Goal: Information Seeking & Learning: Check status

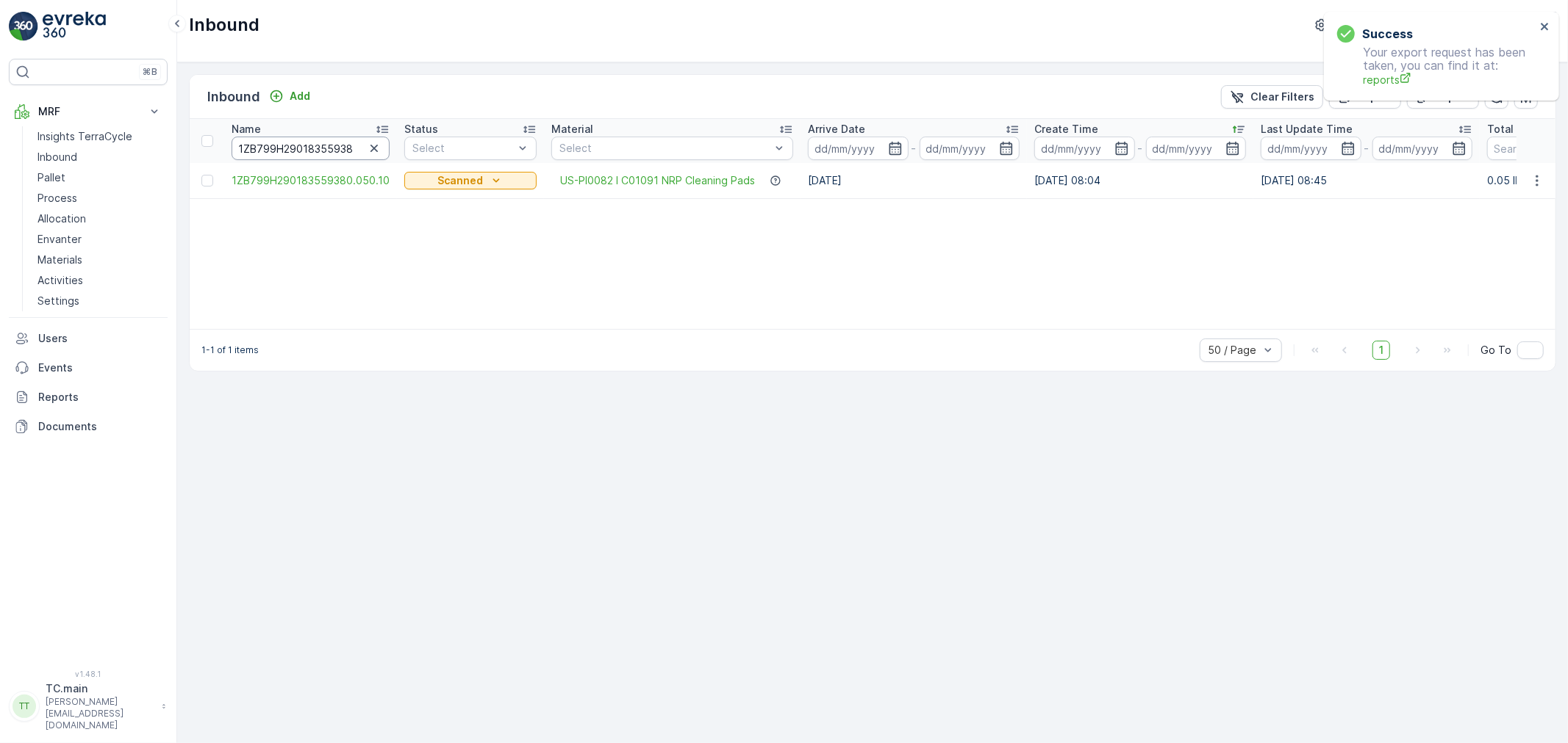
drag, startPoint x: 0, startPoint y: 0, endPoint x: 312, endPoint y: 151, distance: 346.6
click at [312, 151] on input "1ZB799H29018355938" at bounding box center [310, 148] width 158 height 24
paste input "https://docs.google.com/document/d/1a3FmyYZ1_4MiP-LQbZc7M-LMa3KnjC6JoD31bRt1XMI…"
type input "https://docs.google.com/document/d/1a3FmyYZ1_4MiP-LQbZc7M-LMa3KnjC6JoD31bRt1XMI…"
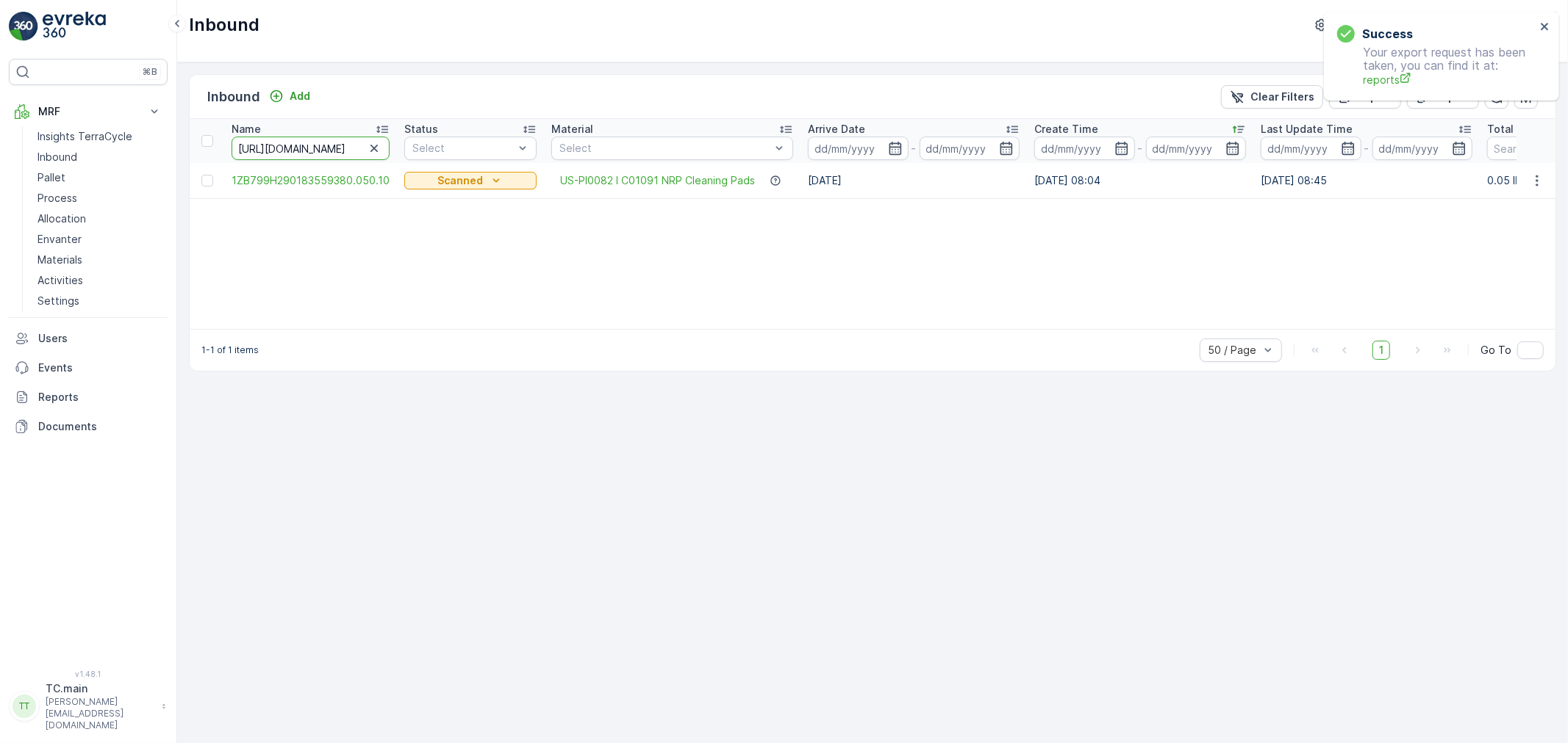
scroll to position [0, 423]
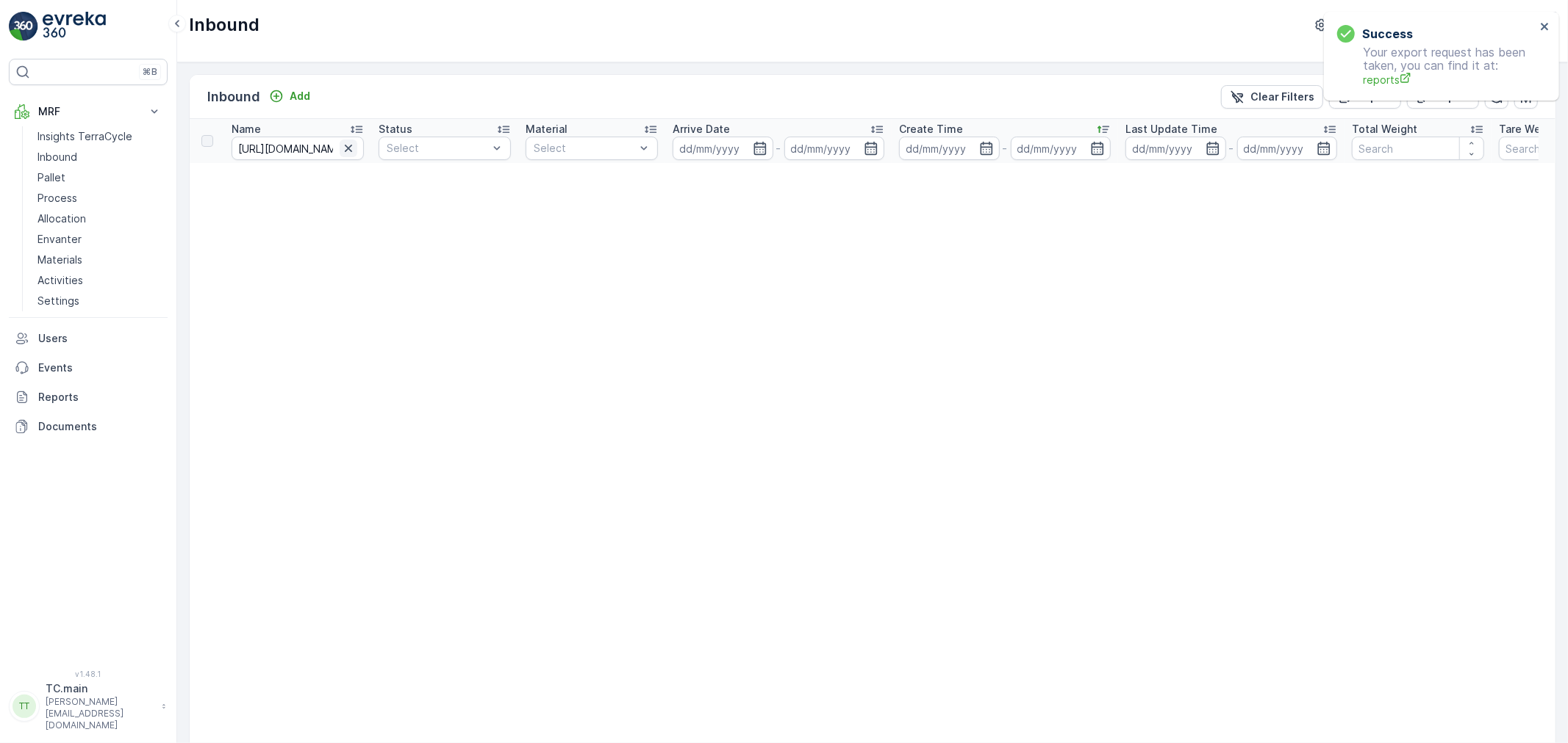
click at [344, 151] on icon "button" at bounding box center [348, 147] width 14 height 14
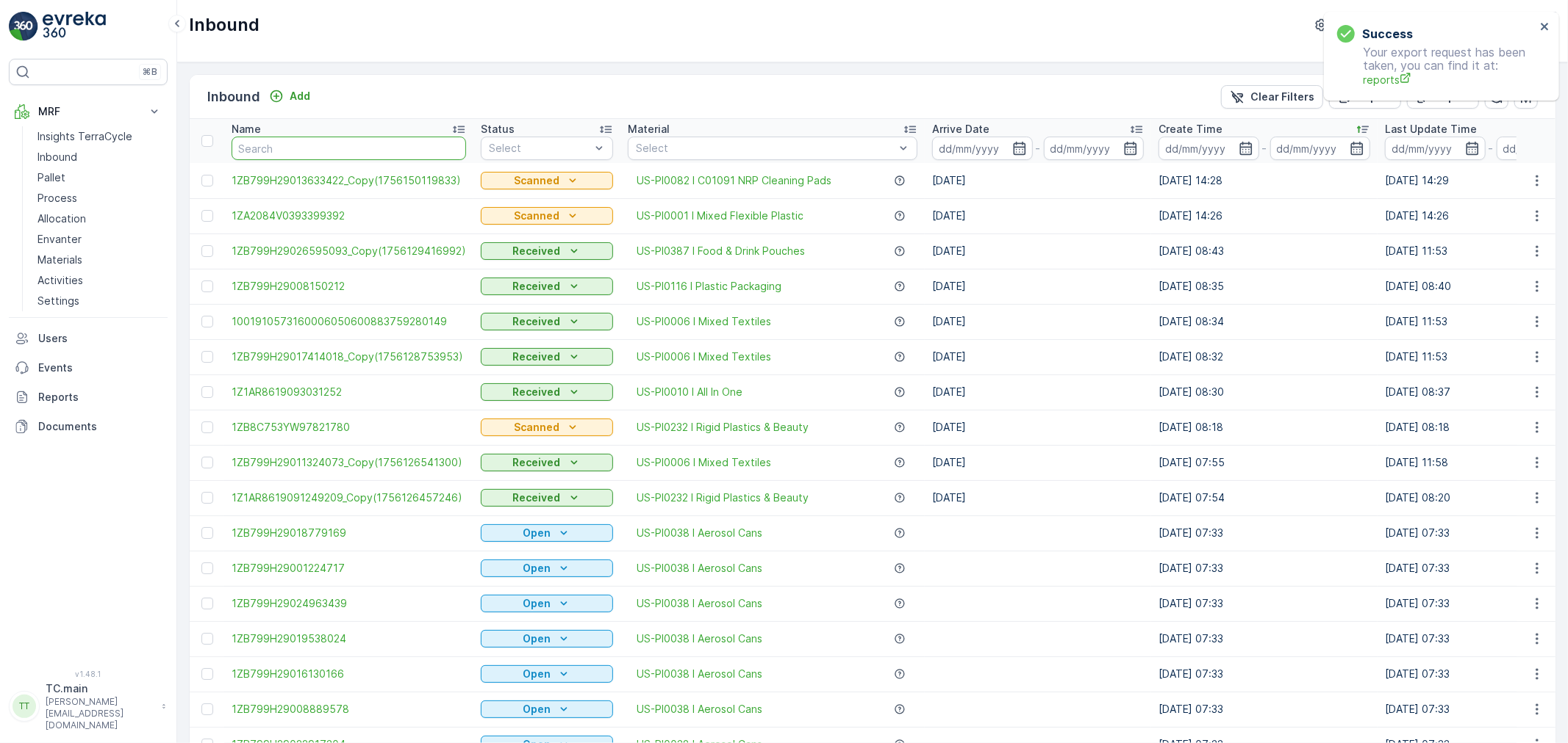
type input "458707893124"
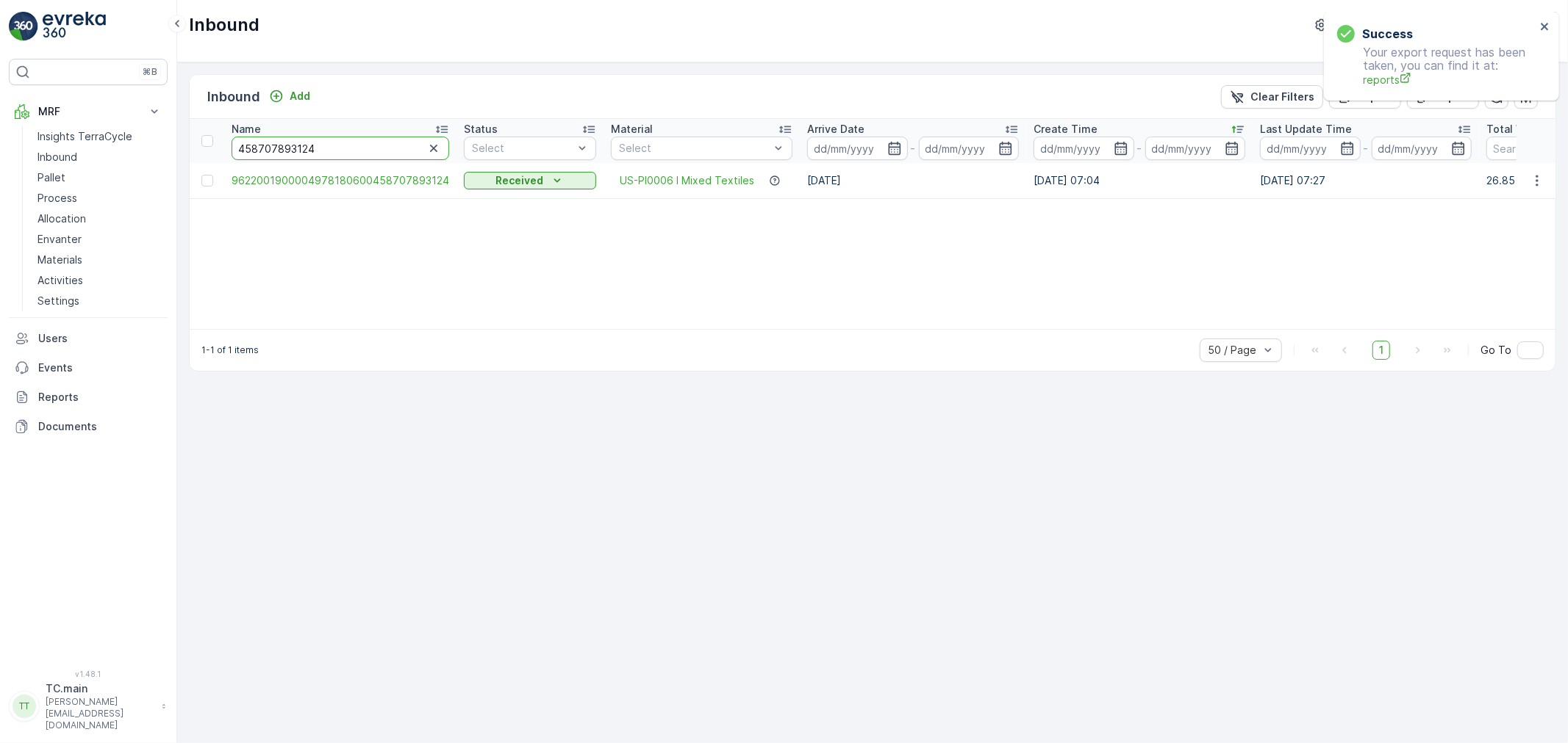
click at [358, 147] on input "458707893124" at bounding box center [340, 148] width 217 height 24
paste input "1ZB799H29011324073"
type input "1ZB799H29011324073"
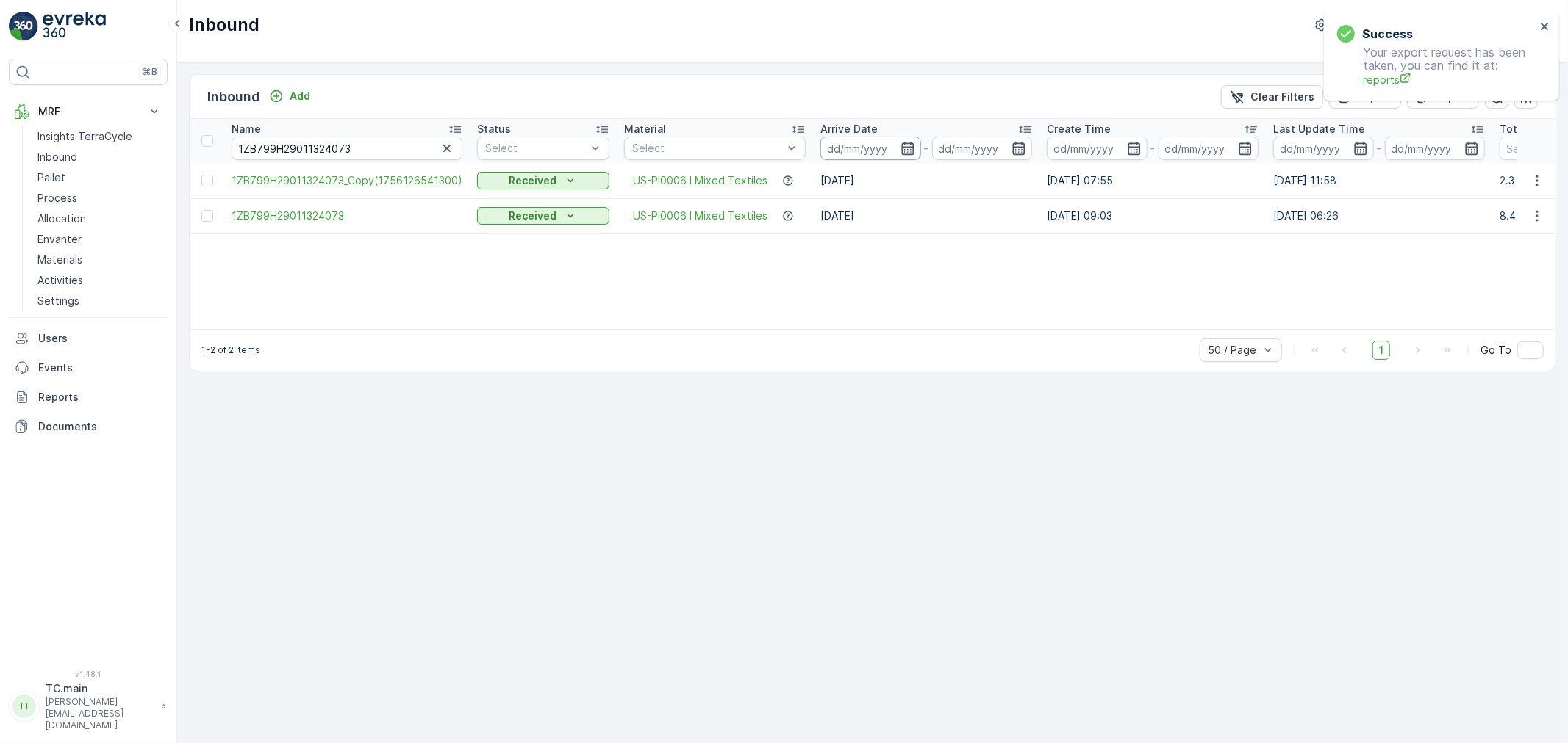
click at [841, 155] on input at bounding box center [871, 148] width 101 height 24
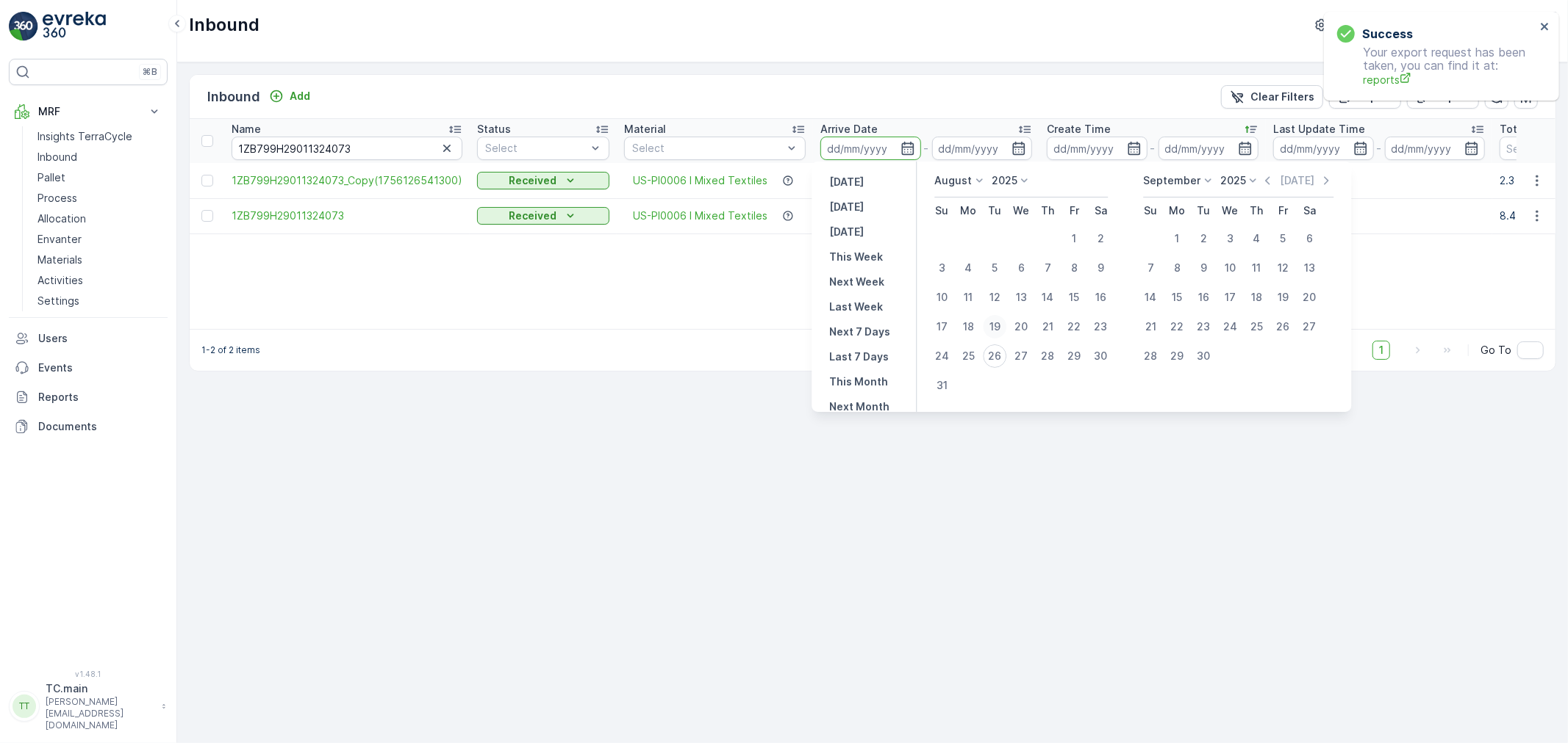
click at [998, 323] on div "19" at bounding box center [994, 327] width 24 height 24
type input "19.08.2025"
click at [965, 349] on div "25" at bounding box center [968, 356] width 24 height 24
type input "[DATE]"
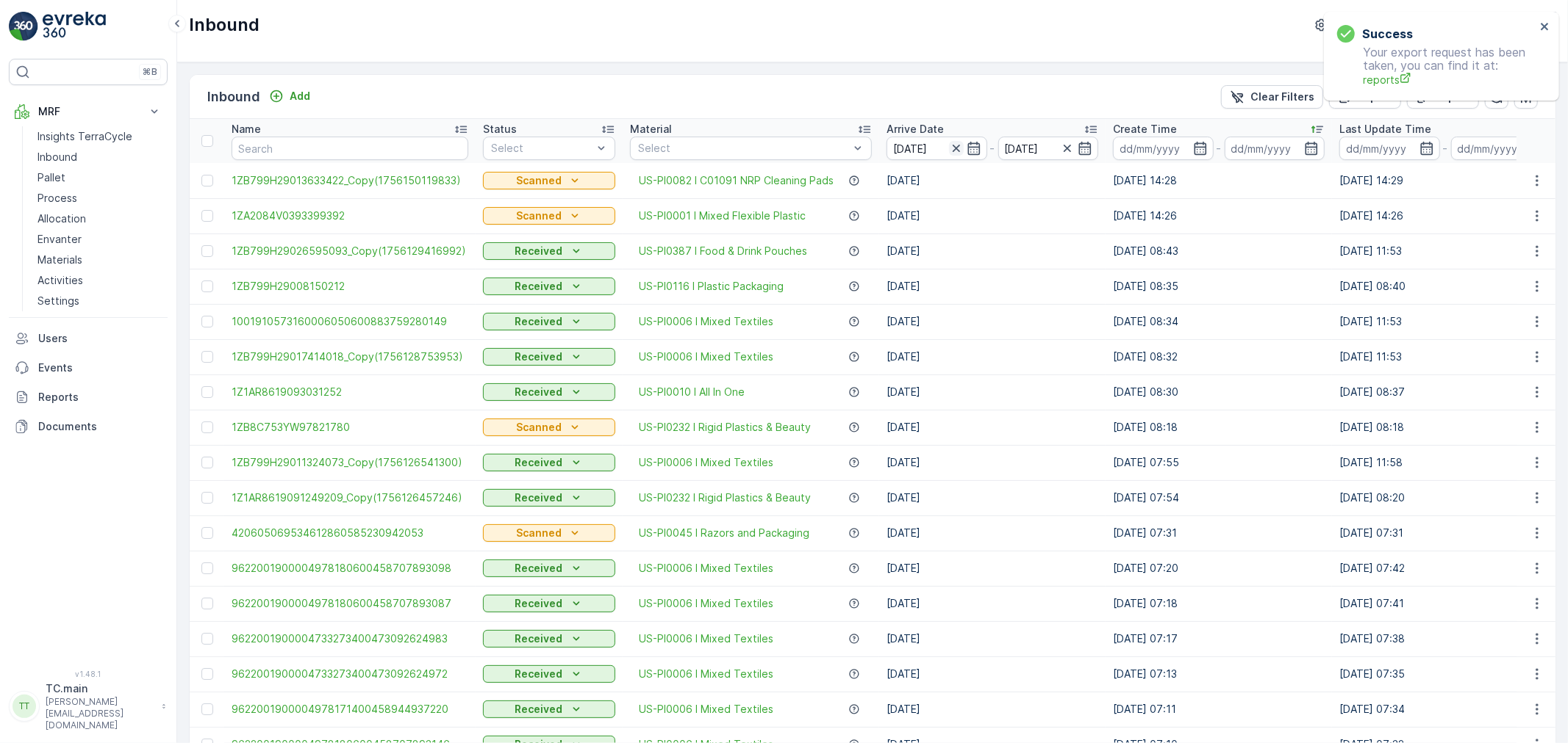
click at [952, 150] on icon "button" at bounding box center [955, 148] width 8 height 8
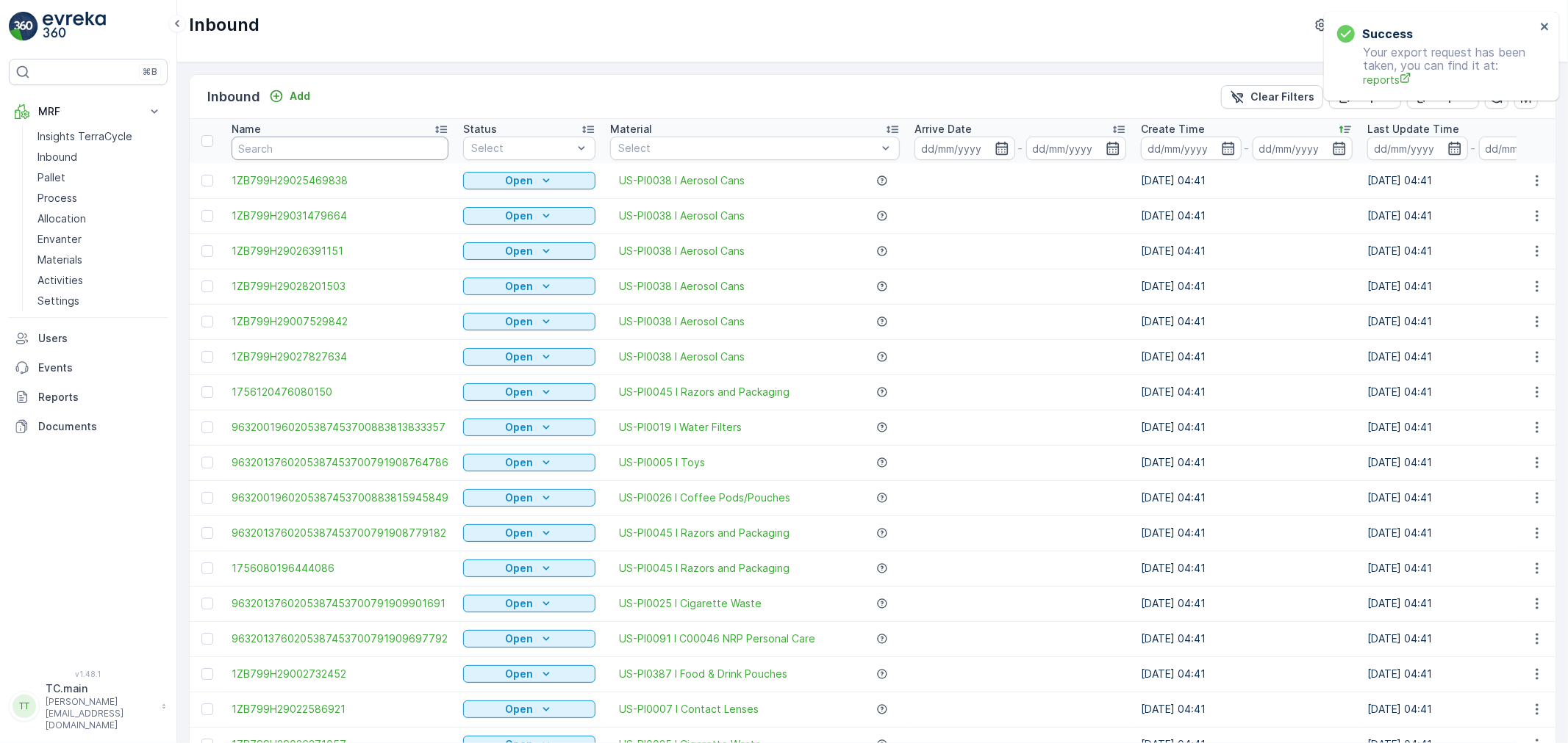
click at [380, 152] on input "text" at bounding box center [340, 148] width 217 height 24
paste input "1Z1AR8619091249209"
type input "1Z1AR8619091249209"
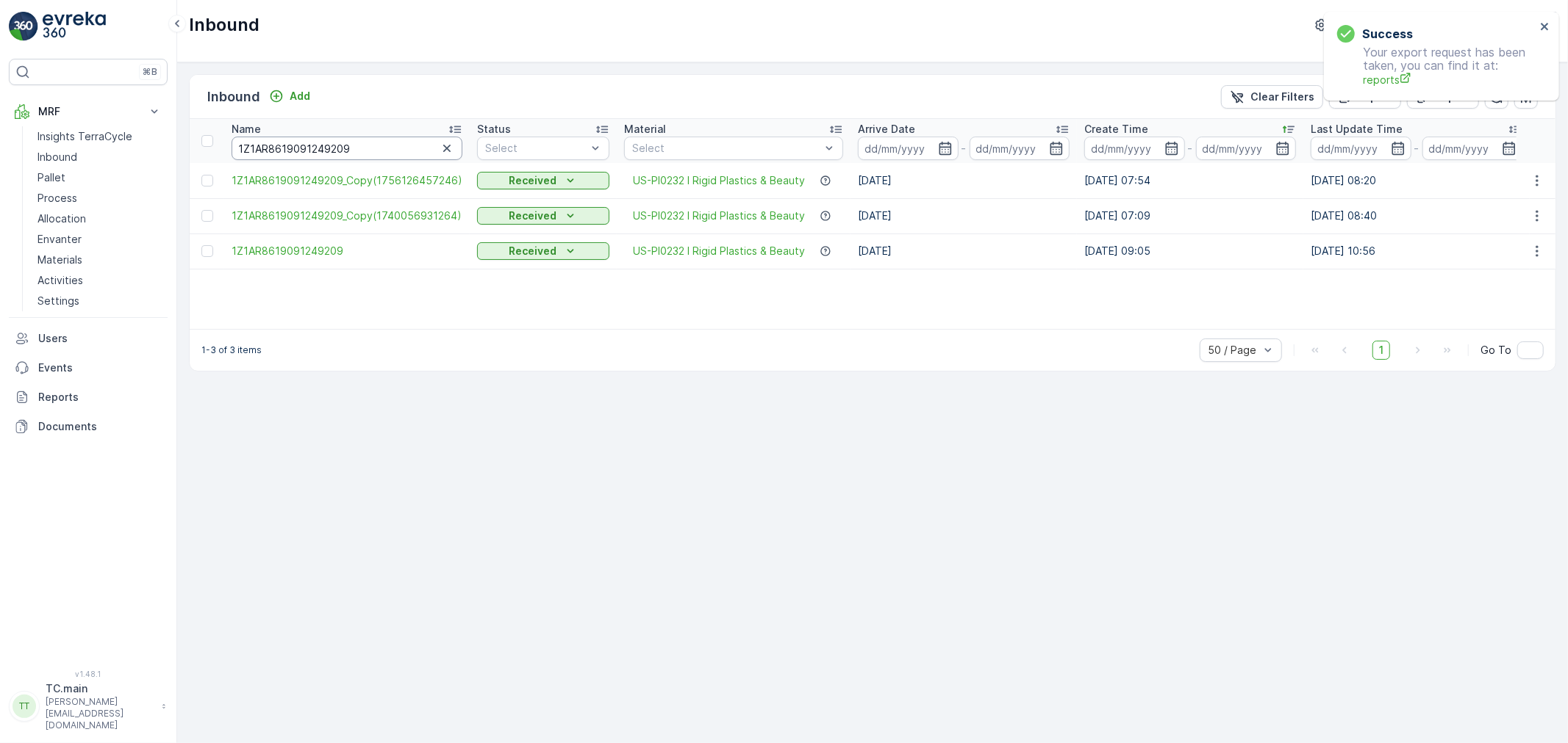
click at [298, 146] on input "1Z1AR8619091249209" at bounding box center [347, 148] width 231 height 24
paste input "B799H29026595093"
type input "1ZB799H29026595093"
click at [341, 141] on input "1ZB799H29026595093" at bounding box center [349, 148] width 234 height 24
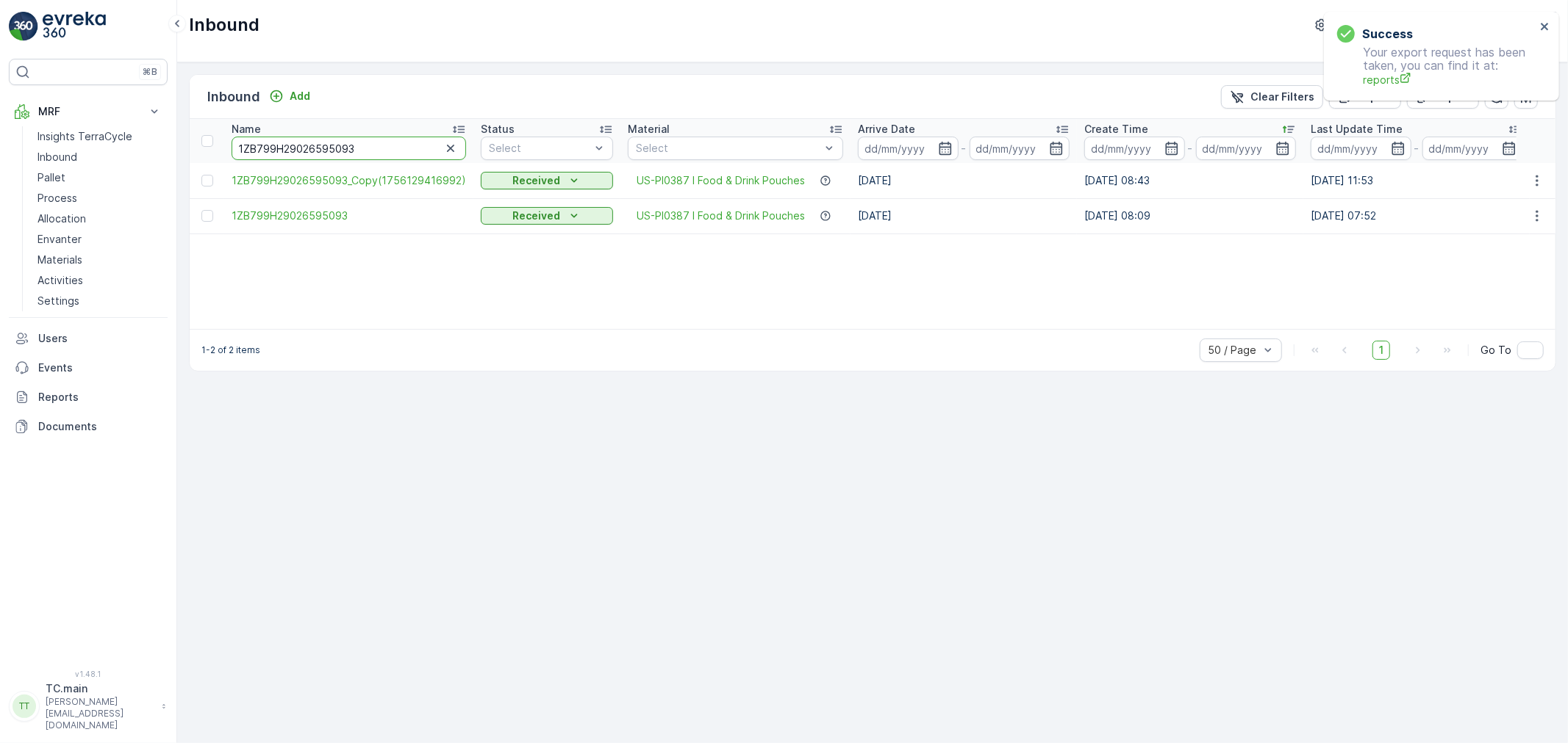
click at [341, 141] on input "1ZB799H29026595093" at bounding box center [349, 148] width 234 height 24
paste input "13633422"
type input "1ZB799H29013633422"
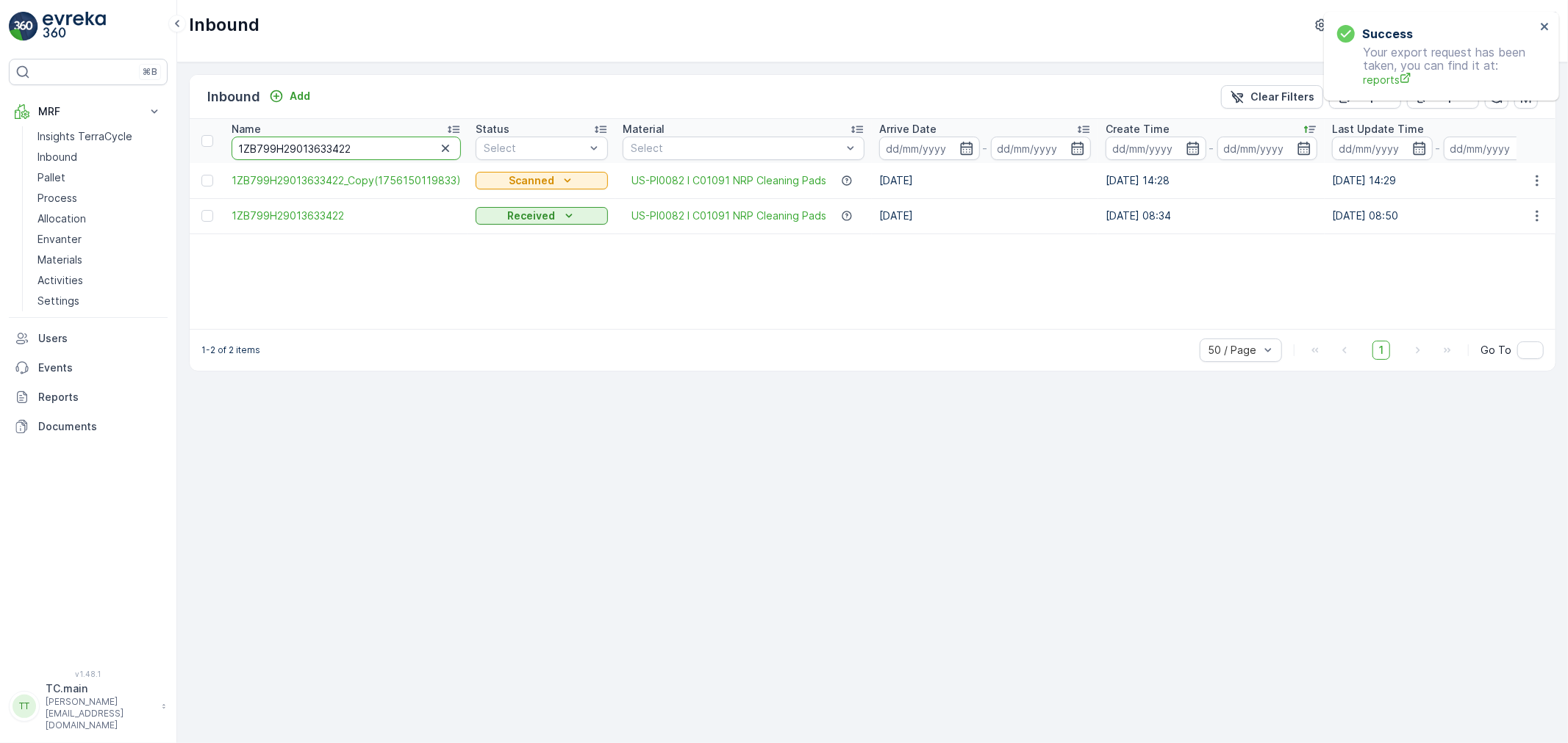
click at [298, 158] on input "1ZB799H29013633422" at bounding box center [346, 148] width 229 height 24
paste input "7414018"
type input "1ZB799H29017414018"
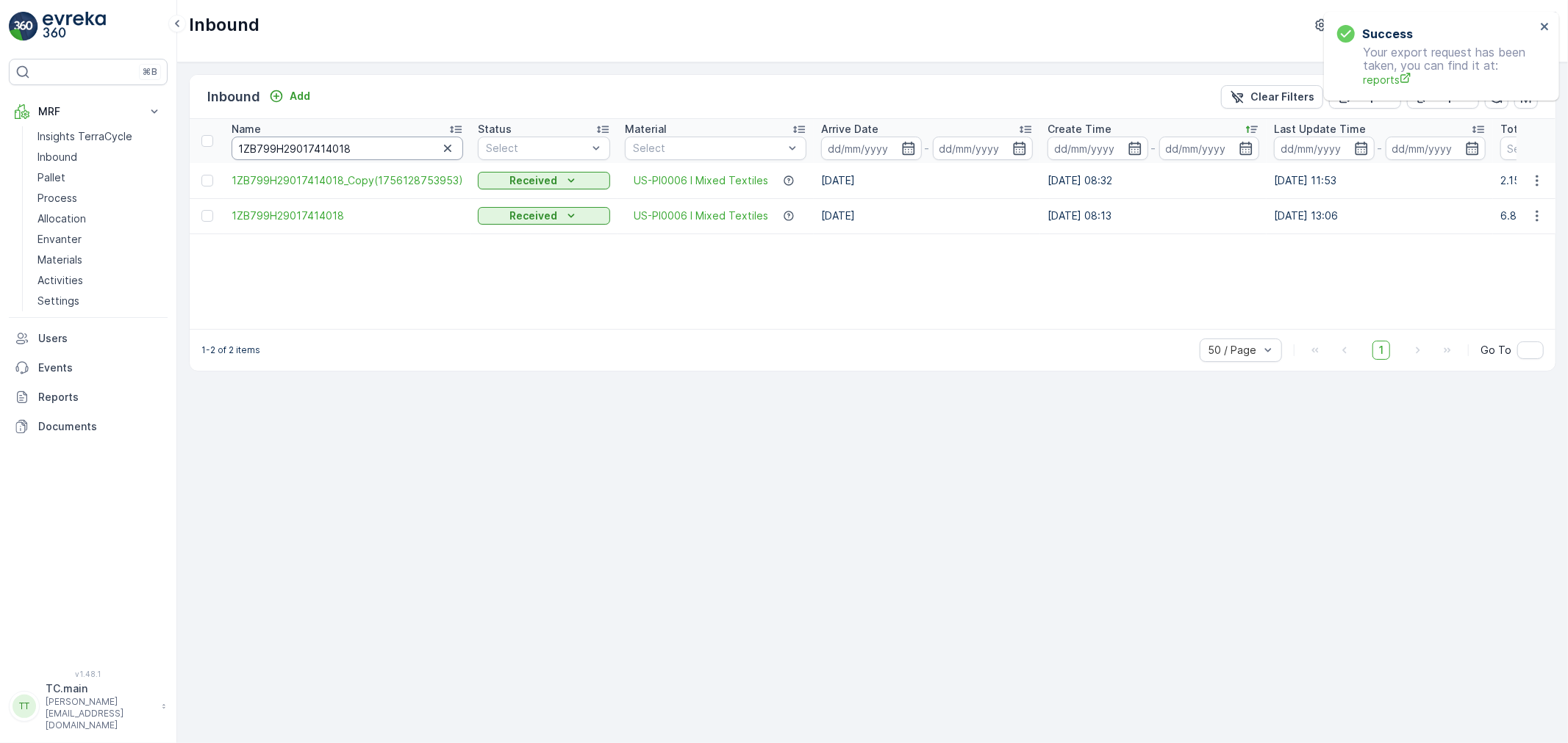
click at [283, 153] on input "1ZB799H29017414018" at bounding box center [348, 148] width 232 height 24
paste input "1324073"
type input "1ZB799H29011324073"
click at [294, 138] on input "1ZB799H29011324073" at bounding box center [347, 148] width 231 height 24
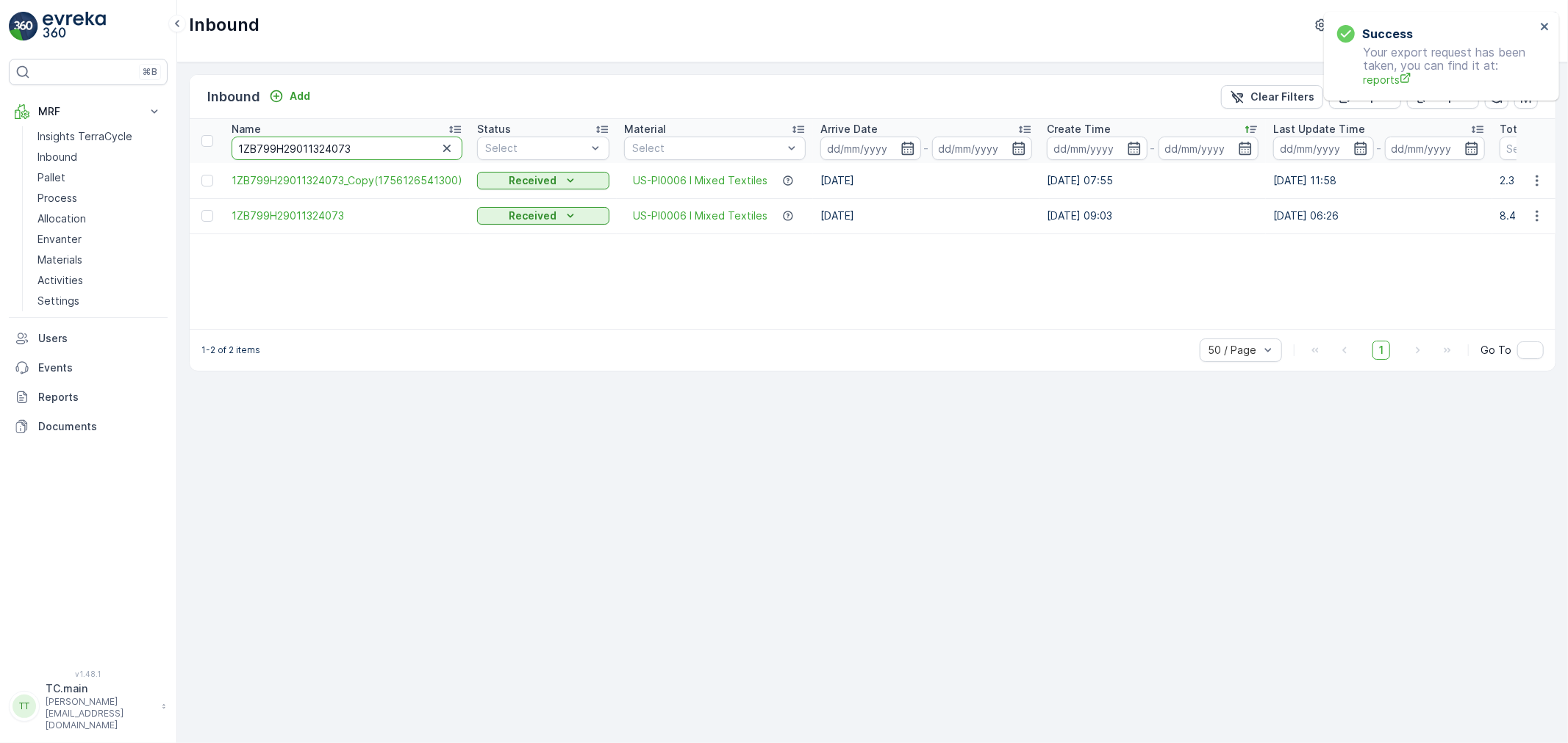
click at [294, 138] on input "1ZB799H29011324073" at bounding box center [347, 148] width 231 height 24
paste input "0464085"
type input "1ZB799H29010464085"
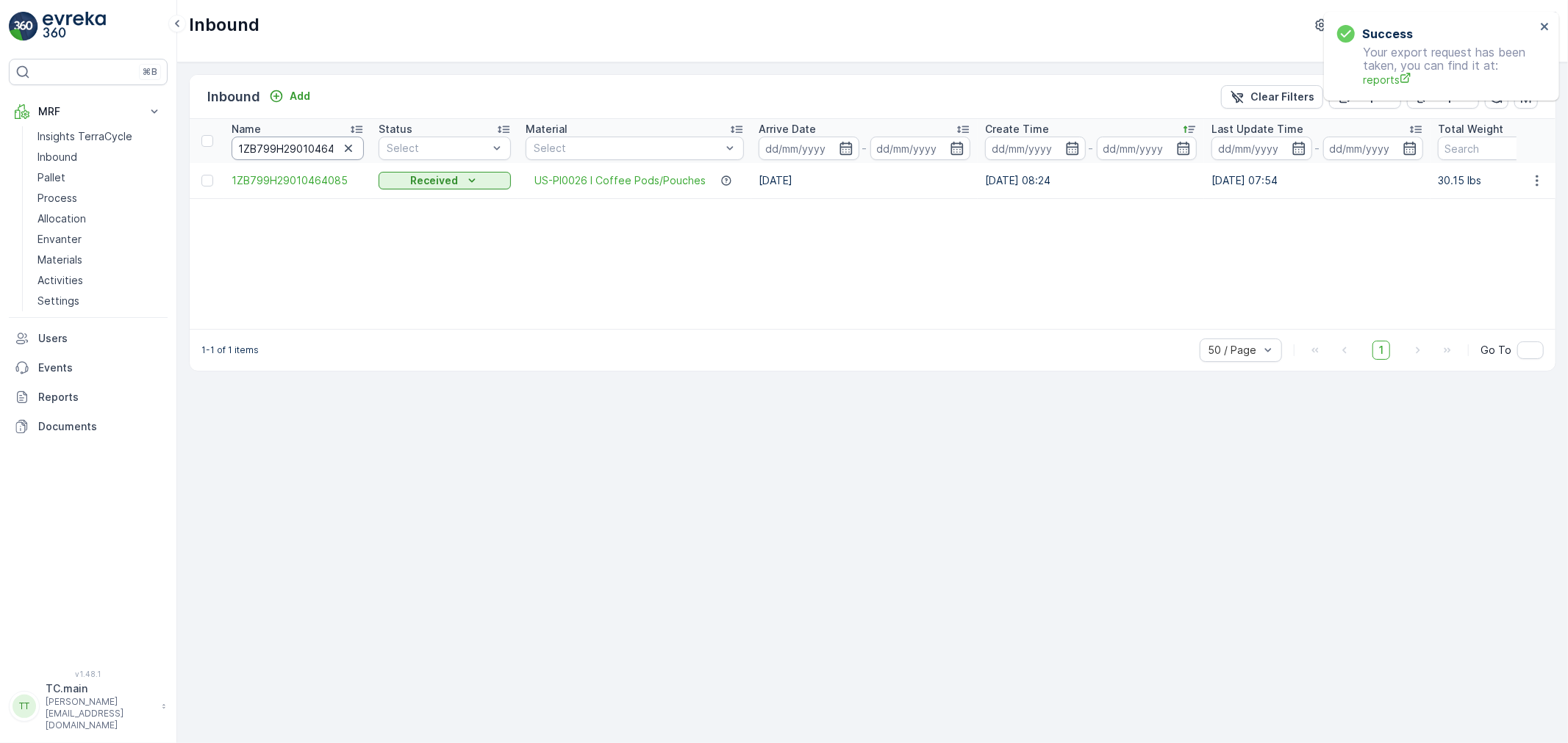
click at [262, 137] on input "1ZB799H29010464085" at bounding box center [298, 148] width 132 height 24
paste input "26676791"
type input "1ZB799H29026676791"
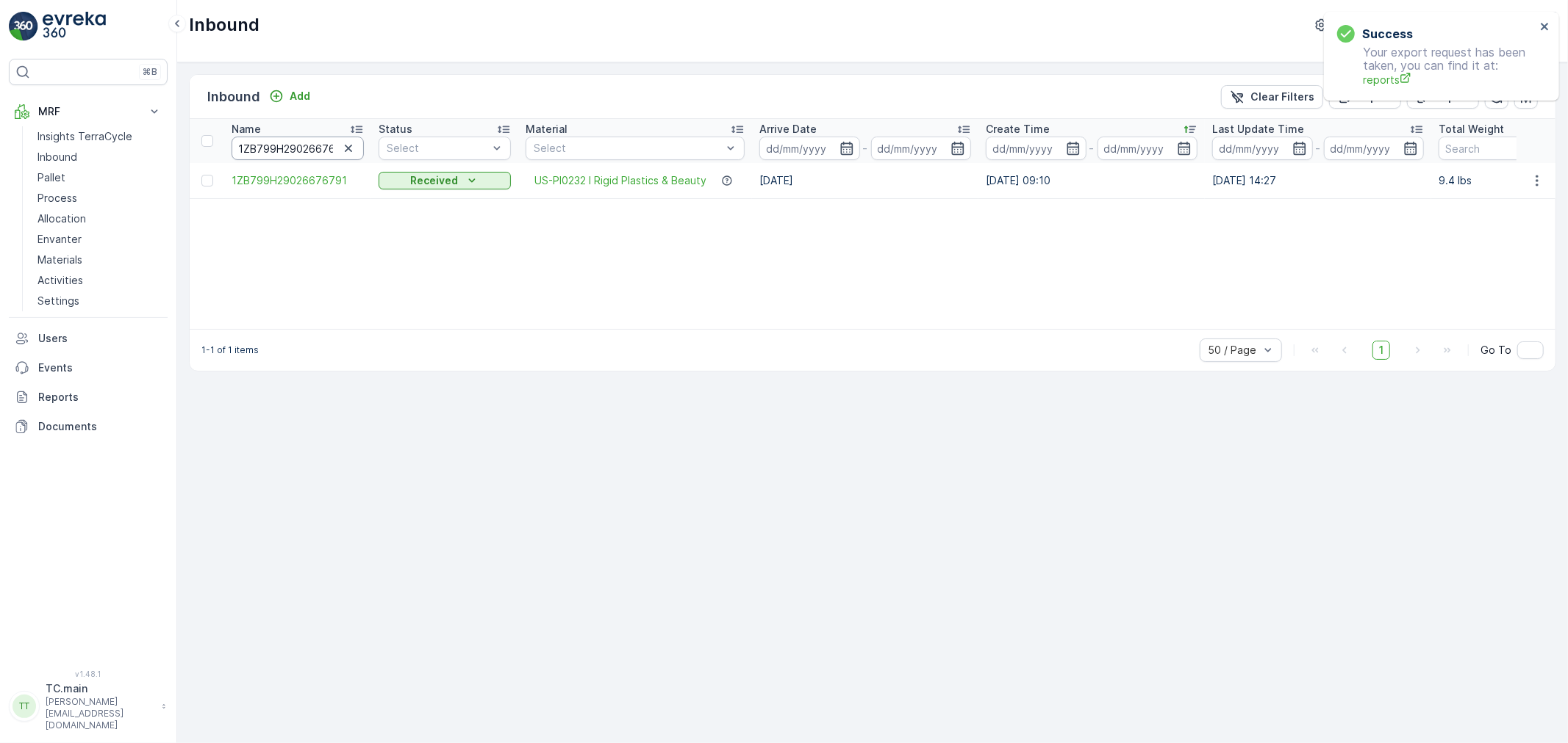
click at [292, 149] on input "1ZB799H29026676791" at bounding box center [298, 148] width 132 height 24
paste input "32816172"
type input "1ZB799H29032816172"
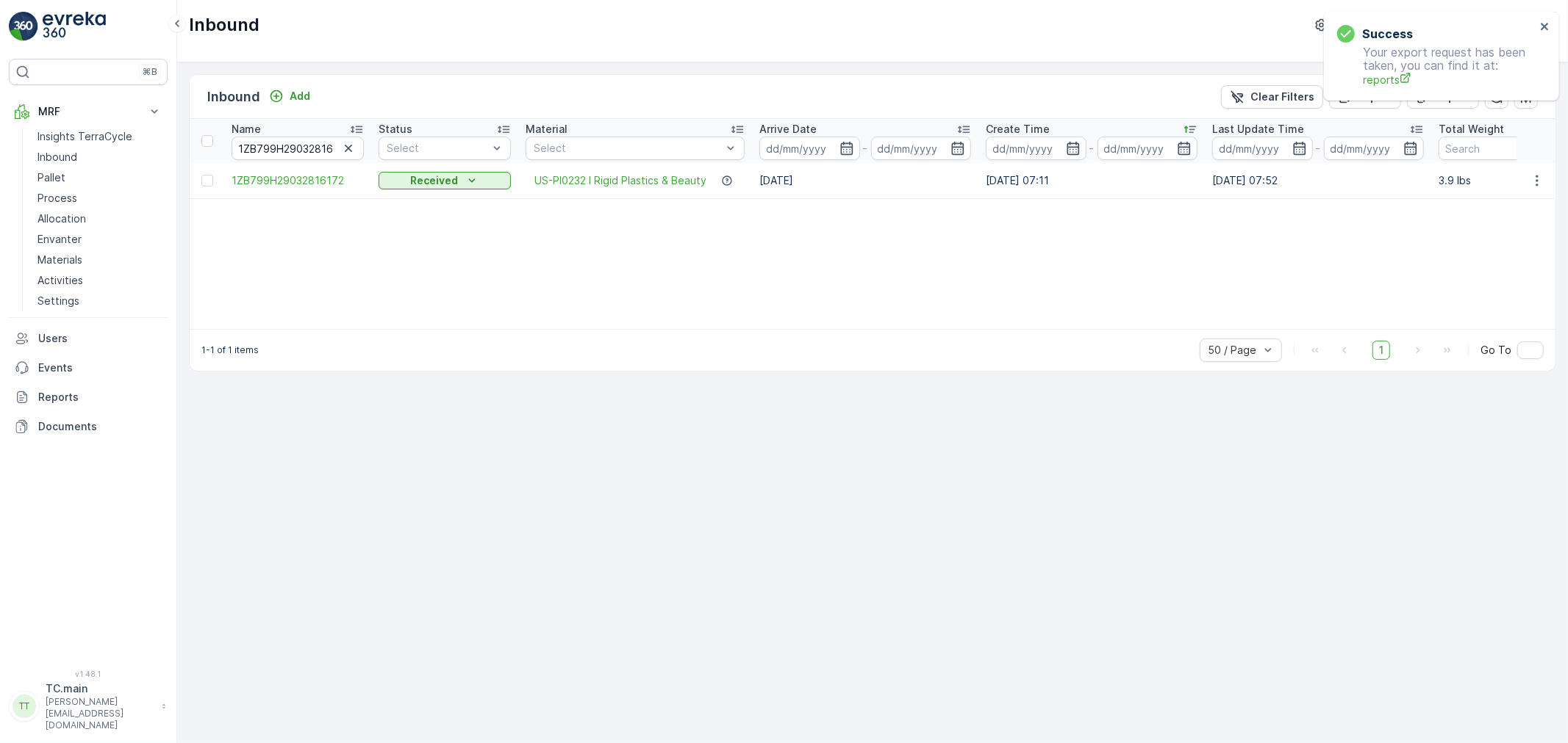
click at [1554, 32] on div "Success Your export request has been taken, you can find it at: reports" at bounding box center [1441, 56] width 235 height 89
click at [1552, 30] on div "Success Your export request has been taken, you can find it at: reports" at bounding box center [1441, 56] width 235 height 89
click at [1546, 28] on icon "close" at bounding box center [1544, 26] width 8 height 8
click at [1427, 26] on p "TerraCycle-US08-Aurora" at bounding box center [1432, 25] width 123 height 14
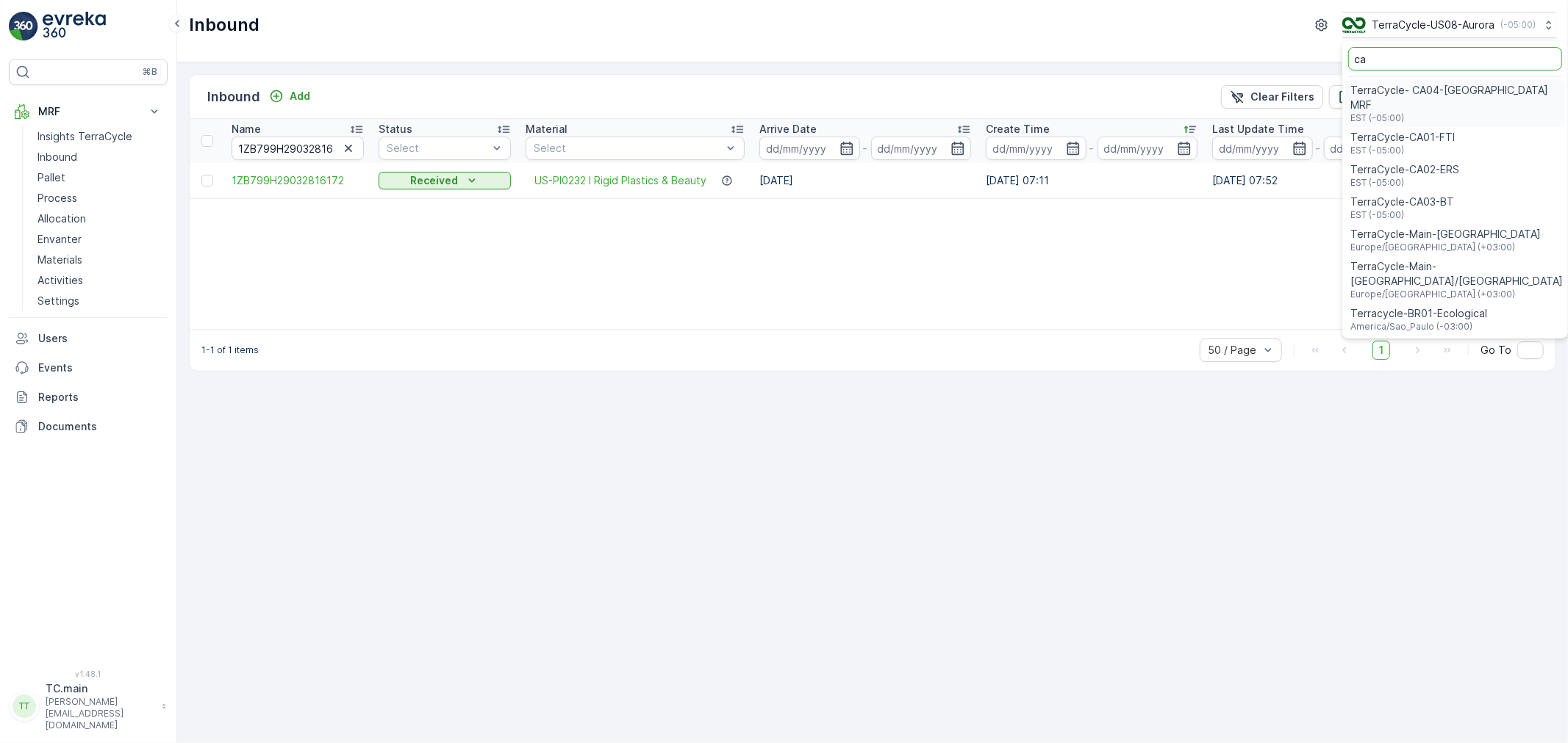
type input "ca"
click at [1438, 127] on div "TerraCycle-CA01-FTI EST (-05:00)" at bounding box center [1455, 143] width 220 height 32
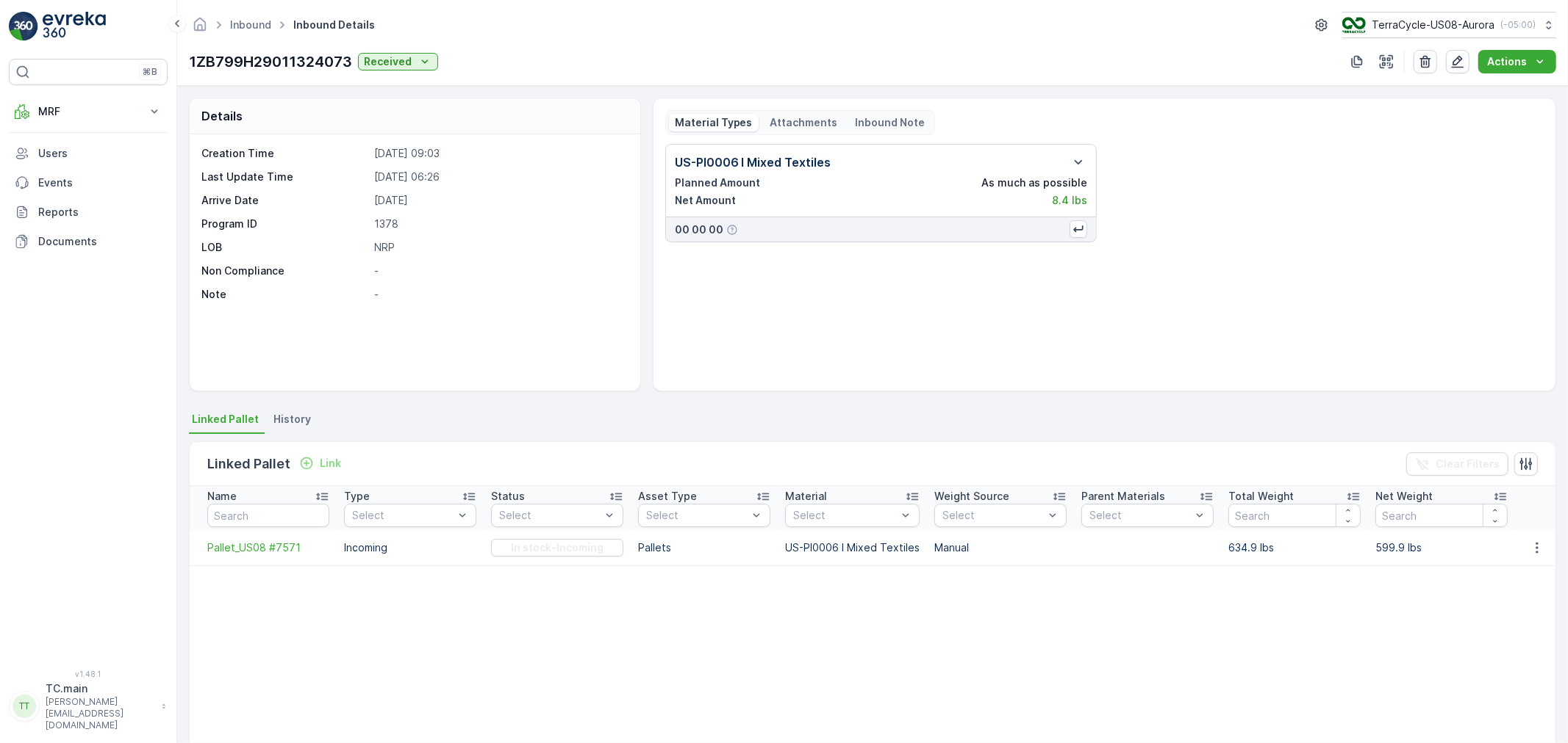
click at [790, 119] on p "Attachments" at bounding box center [803, 122] width 67 height 14
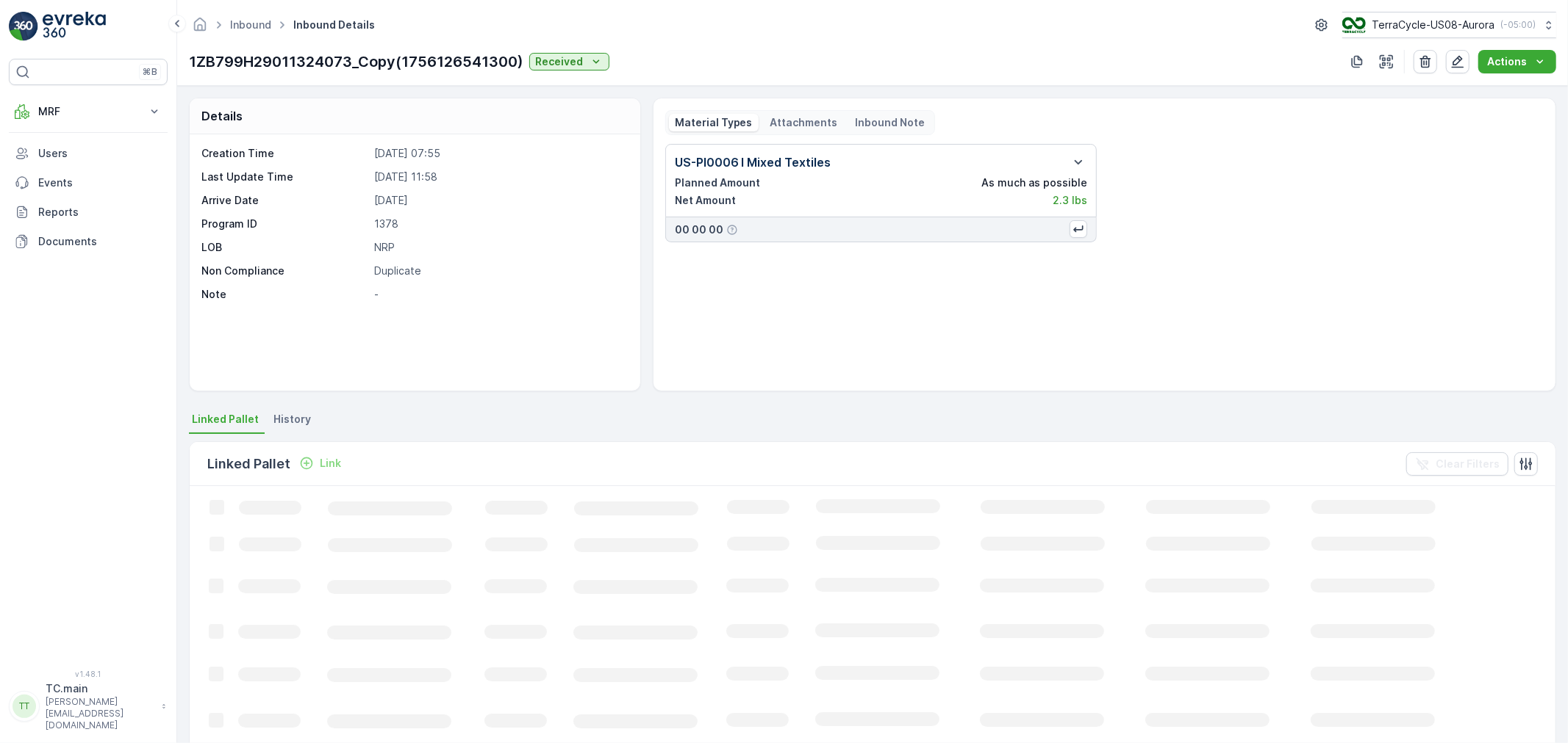
click at [814, 115] on p "Attachments" at bounding box center [803, 122] width 67 height 14
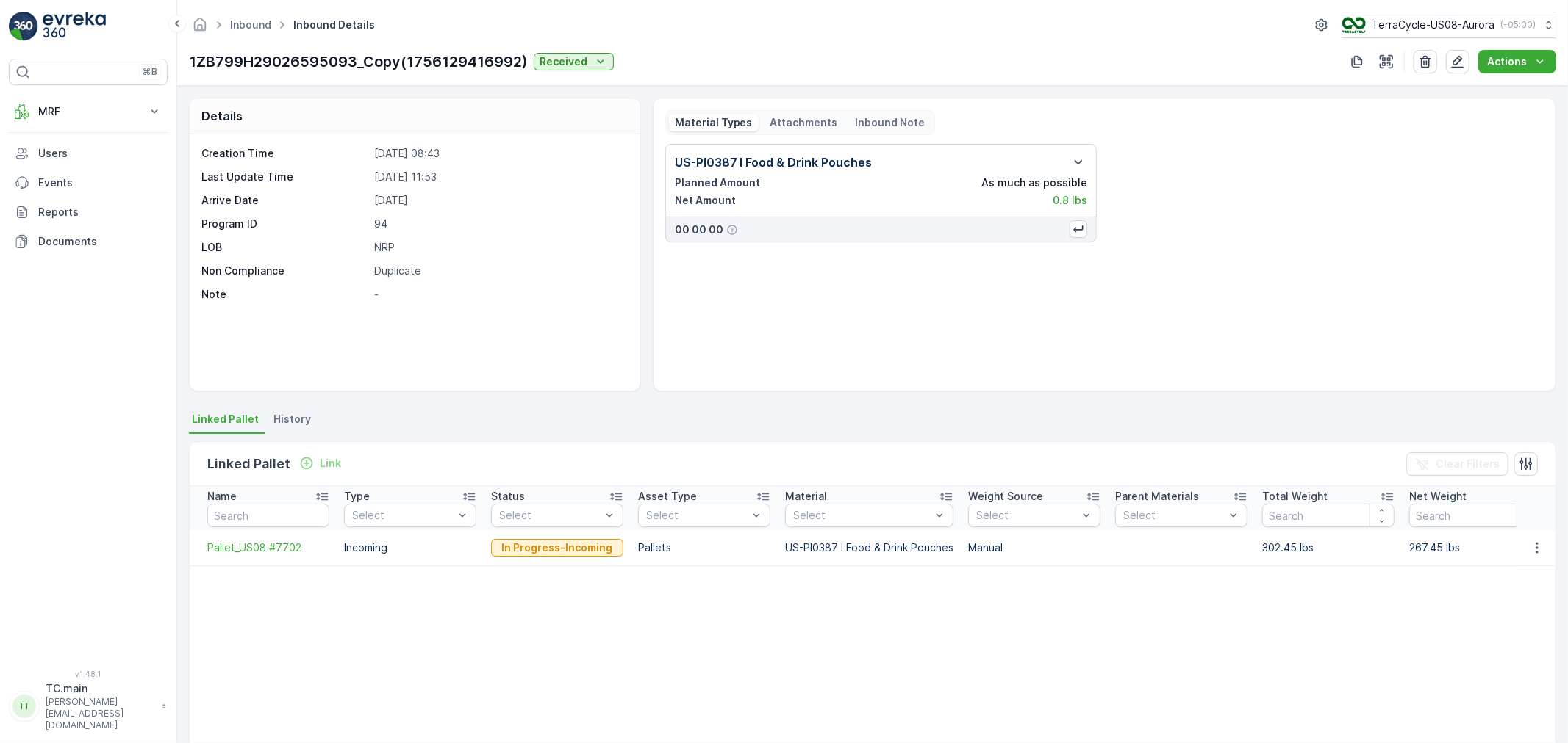
click at [781, 112] on div "Material Types Attachments Inbound Note" at bounding box center [800, 122] width 269 height 25
click at [781, 118] on p "Attachments" at bounding box center [803, 122] width 67 height 14
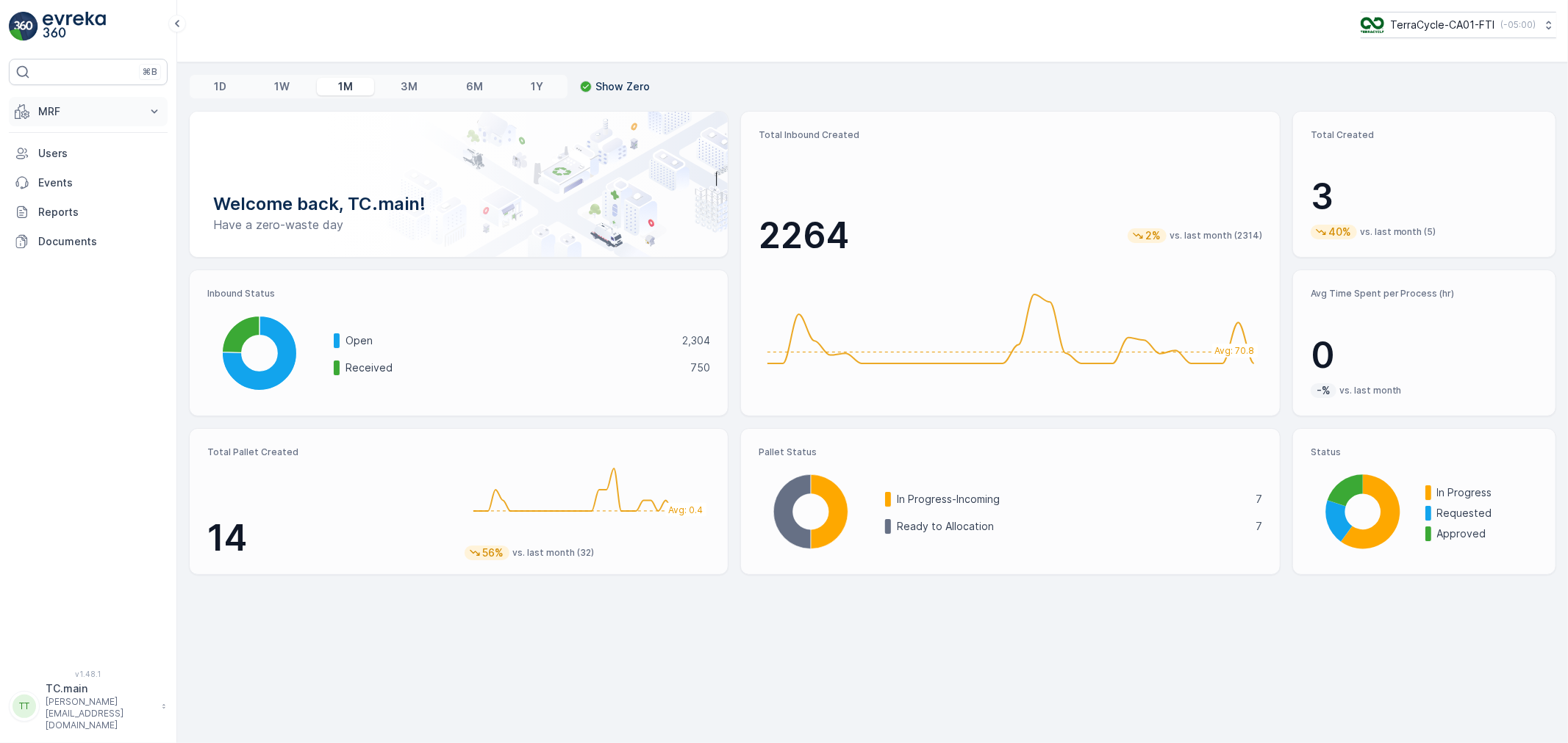
click at [99, 104] on p "MRF" at bounding box center [88, 111] width 100 height 14
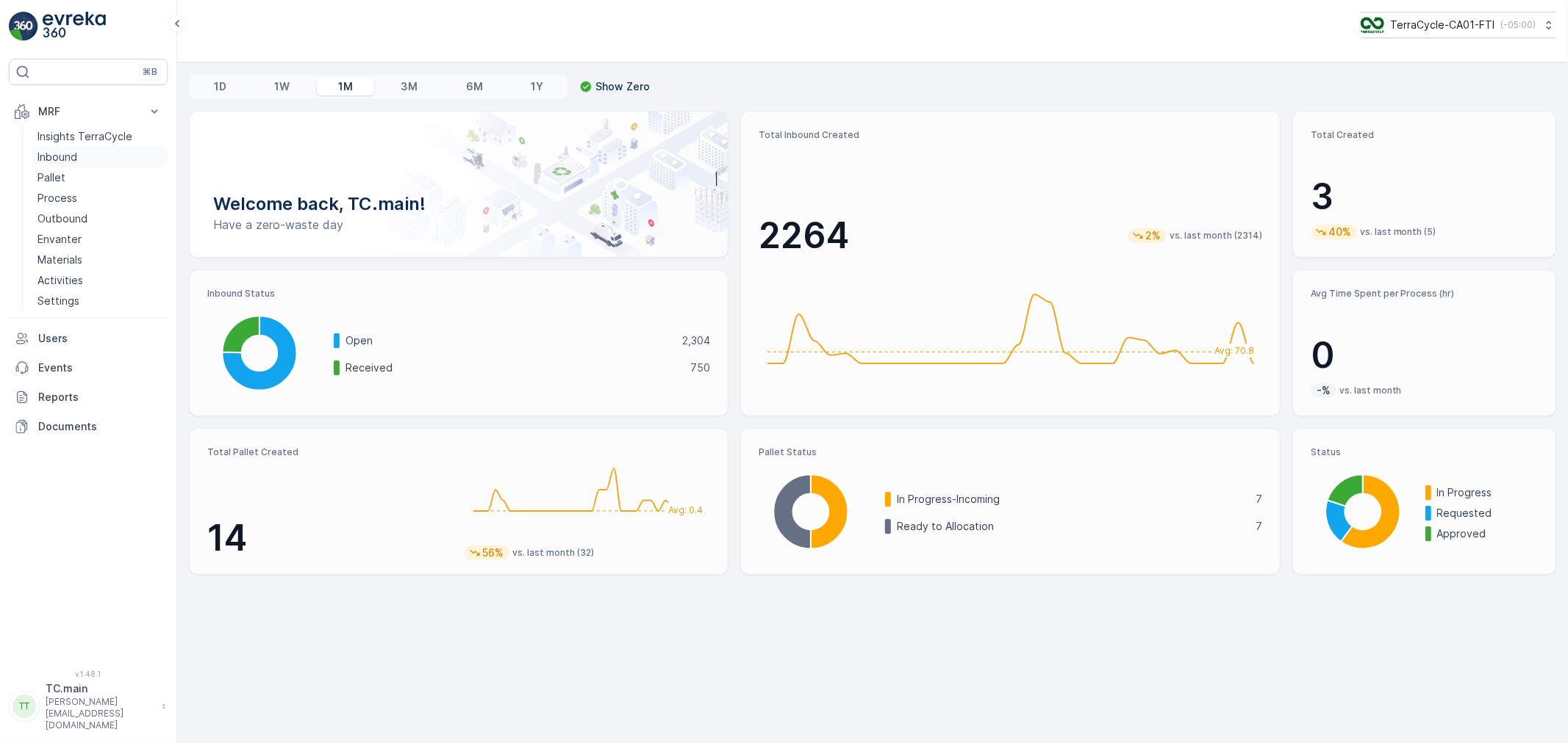
click at [88, 162] on link "Inbound" at bounding box center [99, 157] width 136 height 20
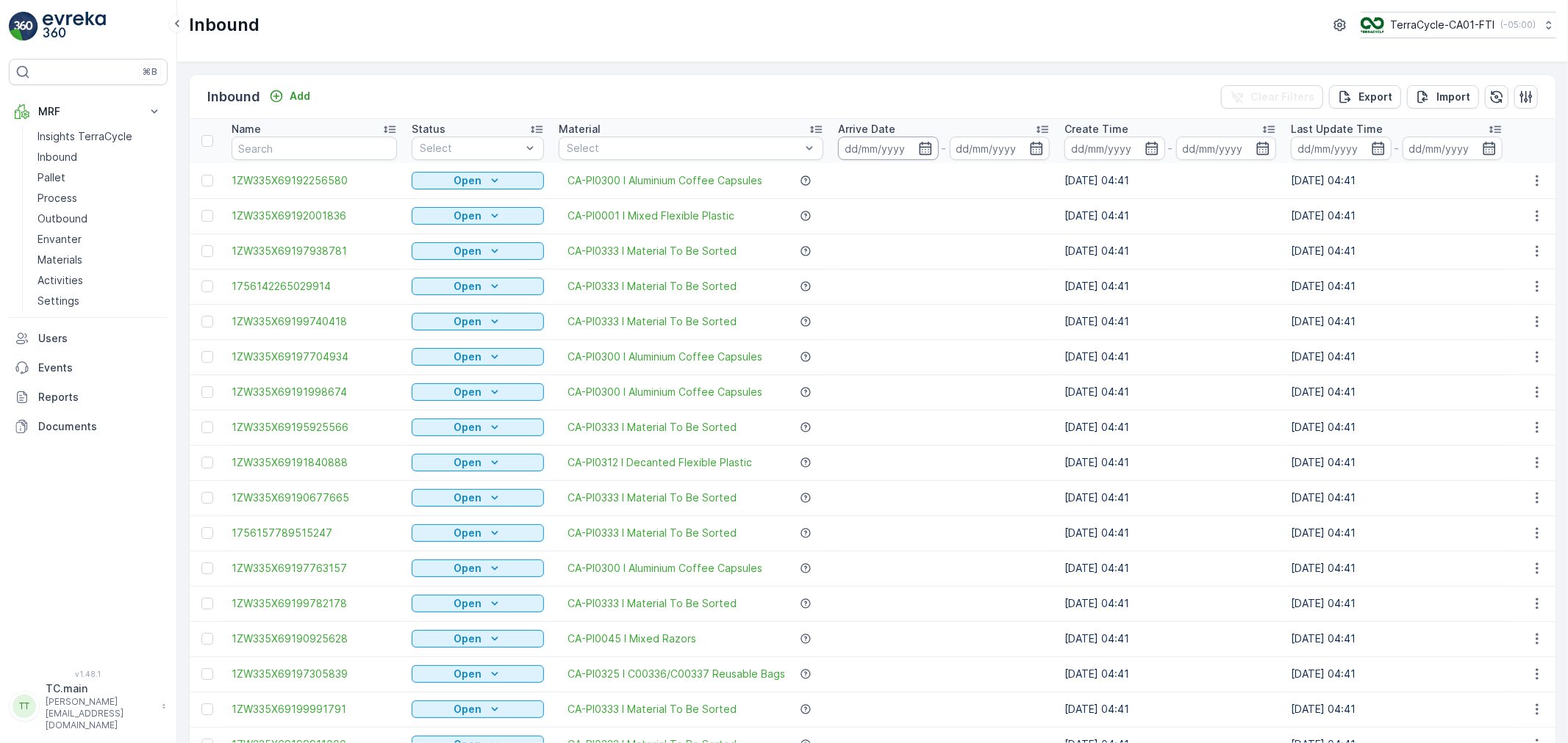
click at [876, 151] on input at bounding box center [888, 148] width 101 height 24
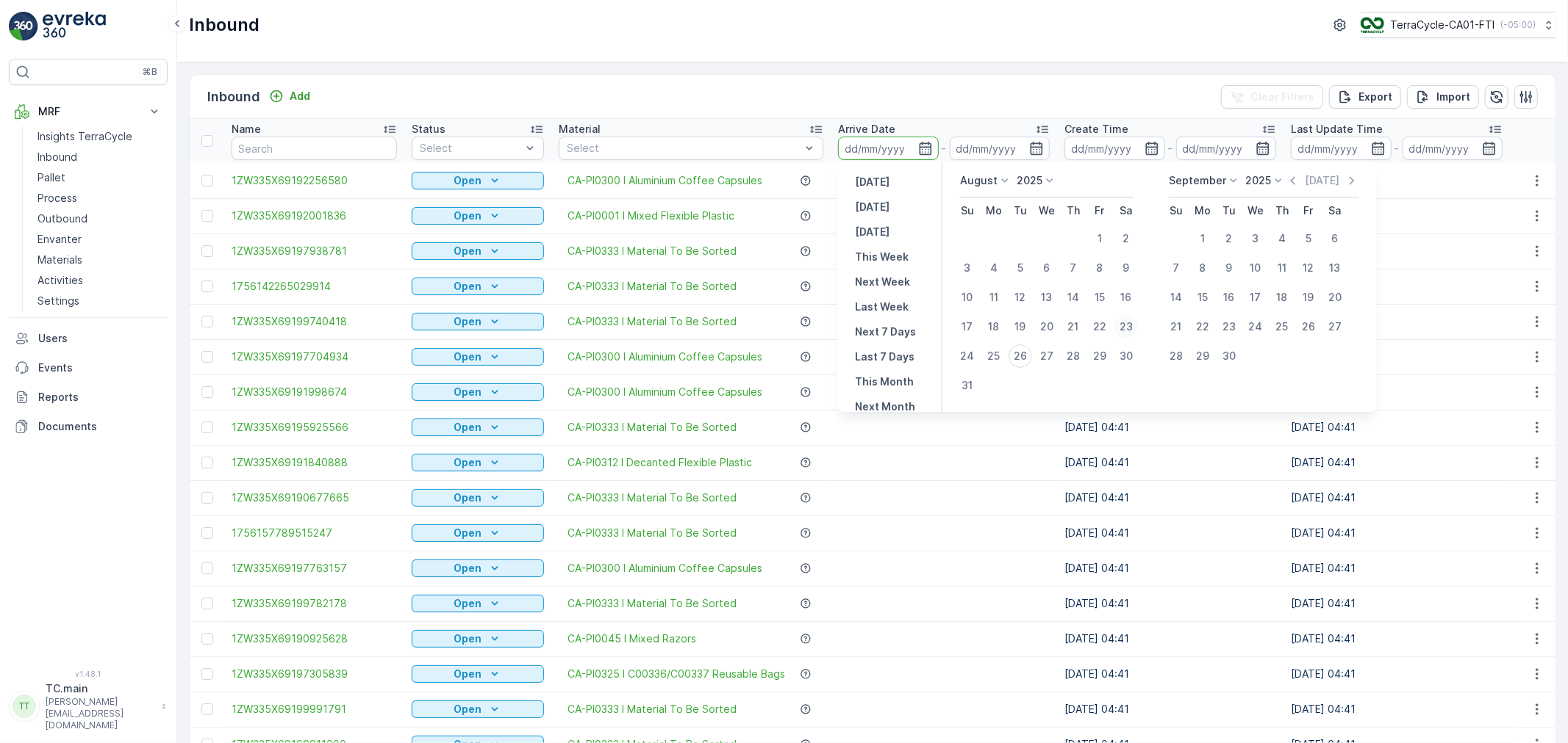
click at [1122, 320] on div "23" at bounding box center [1126, 327] width 24 height 24
type input "23.08.2025"
click at [998, 355] on div "25" at bounding box center [994, 356] width 24 height 24
type input "[DATE]"
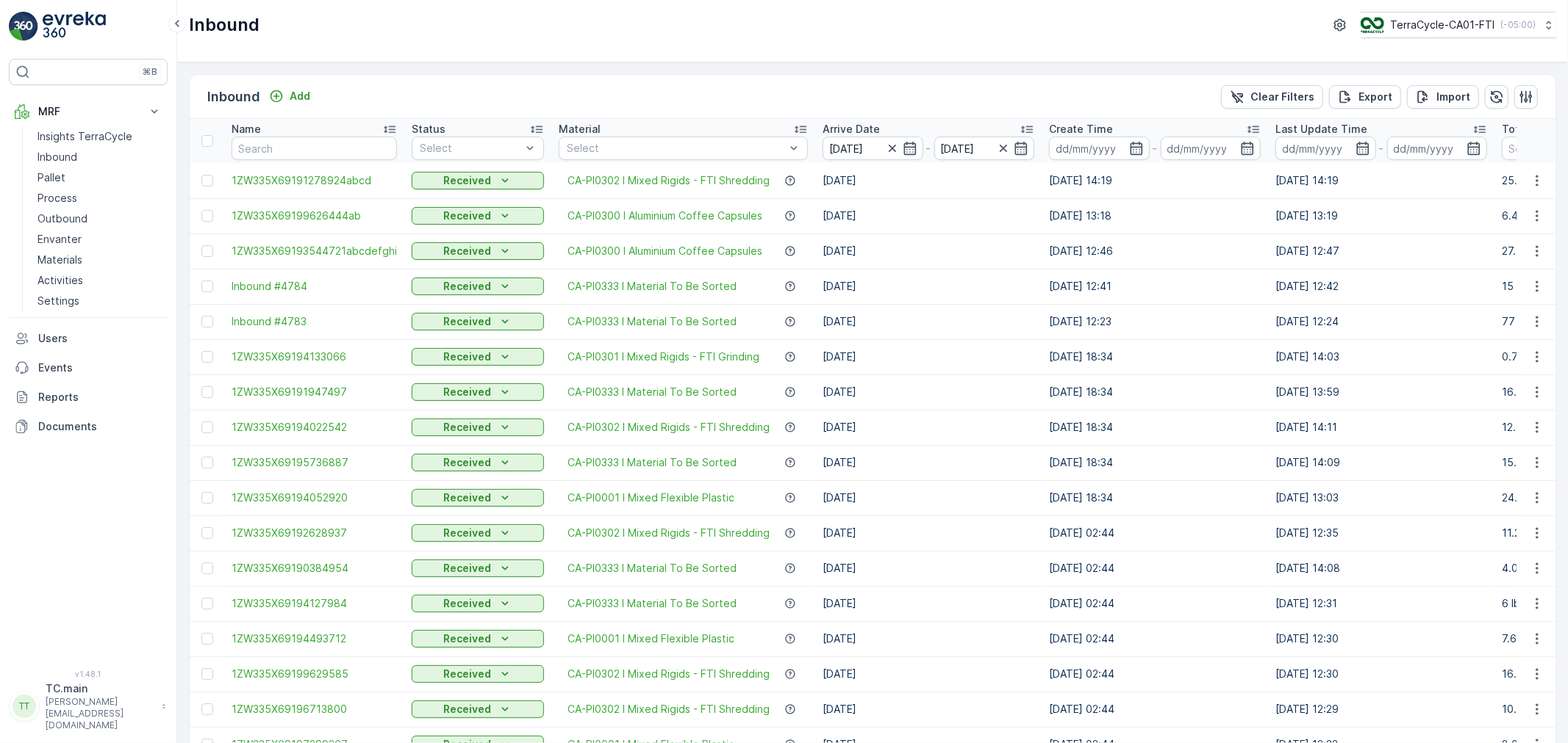
click at [1029, 127] on icon at bounding box center [1027, 130] width 12 height 8
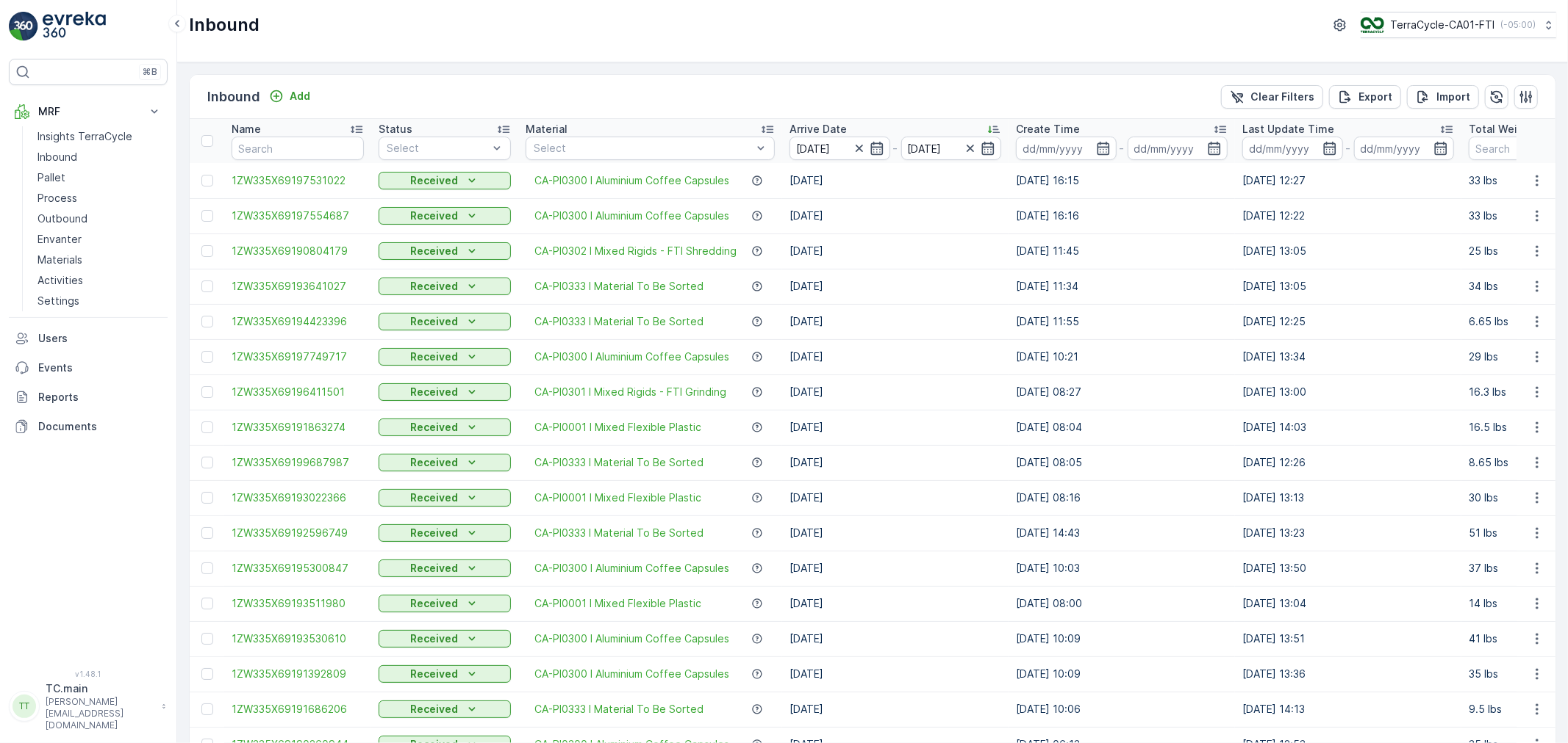
click at [998, 123] on icon at bounding box center [993, 129] width 14 height 14
click at [1380, 95] on p "Export" at bounding box center [1375, 96] width 34 height 14
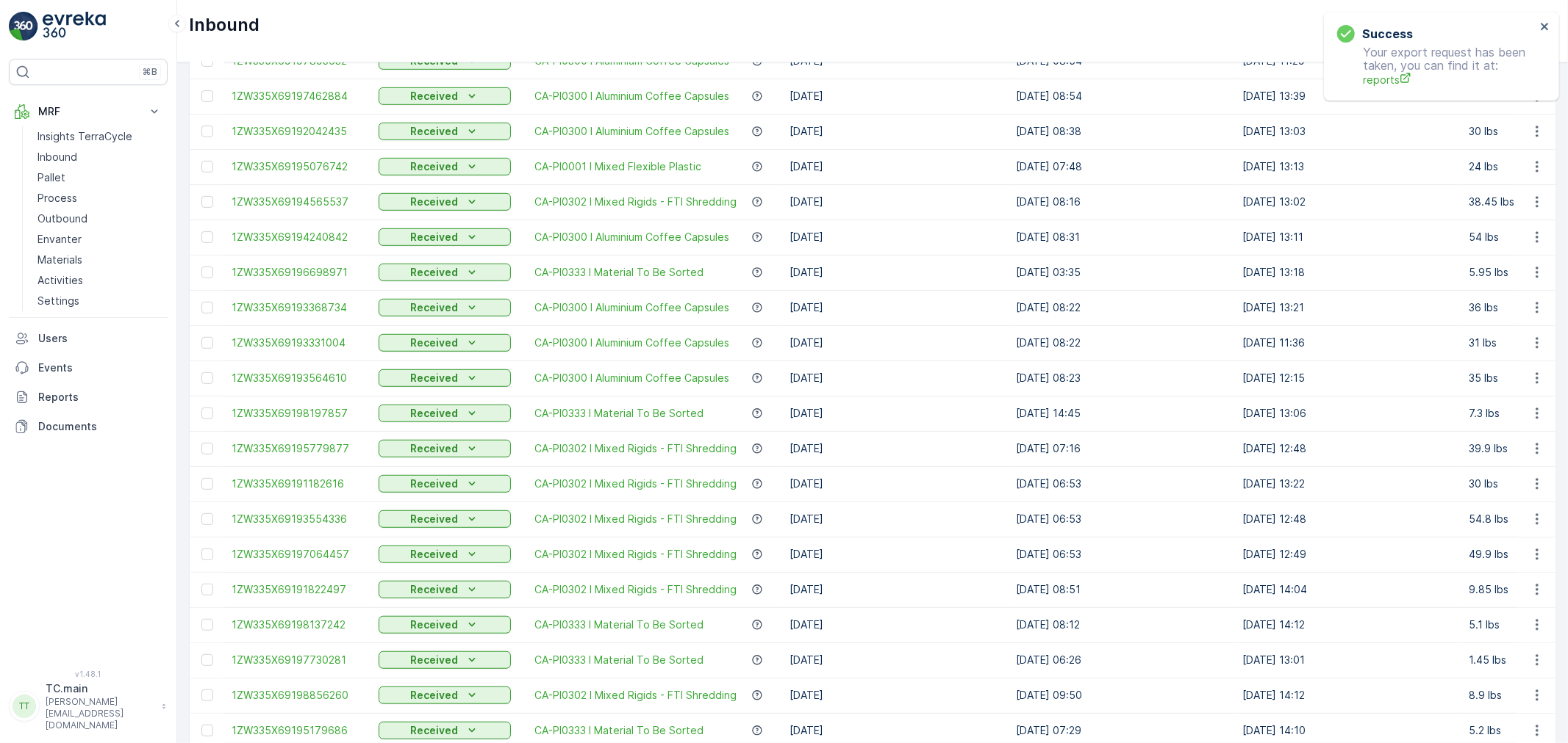
scroll to position [347, 0]
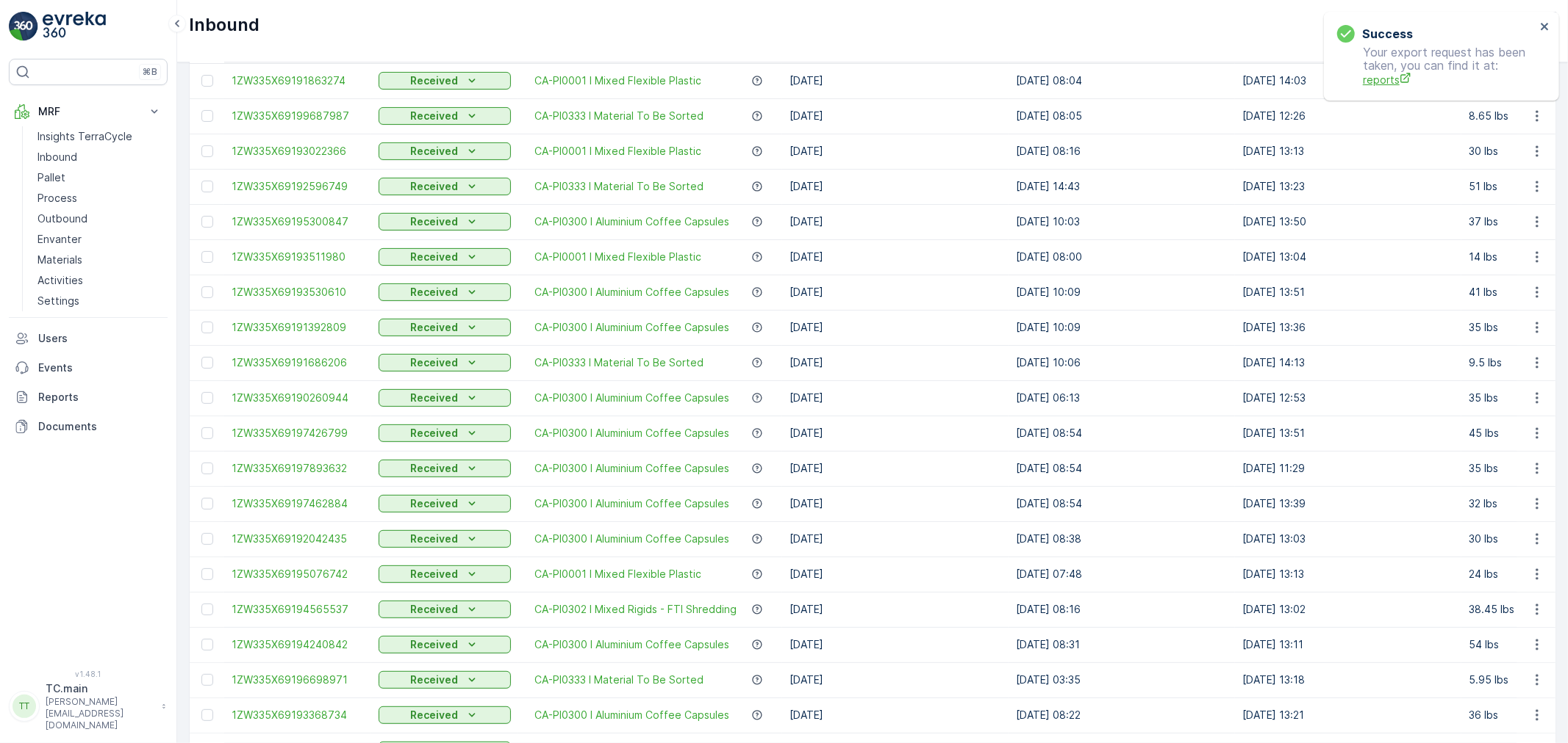
click at [1390, 82] on span "reports" at bounding box center [1449, 79] width 173 height 15
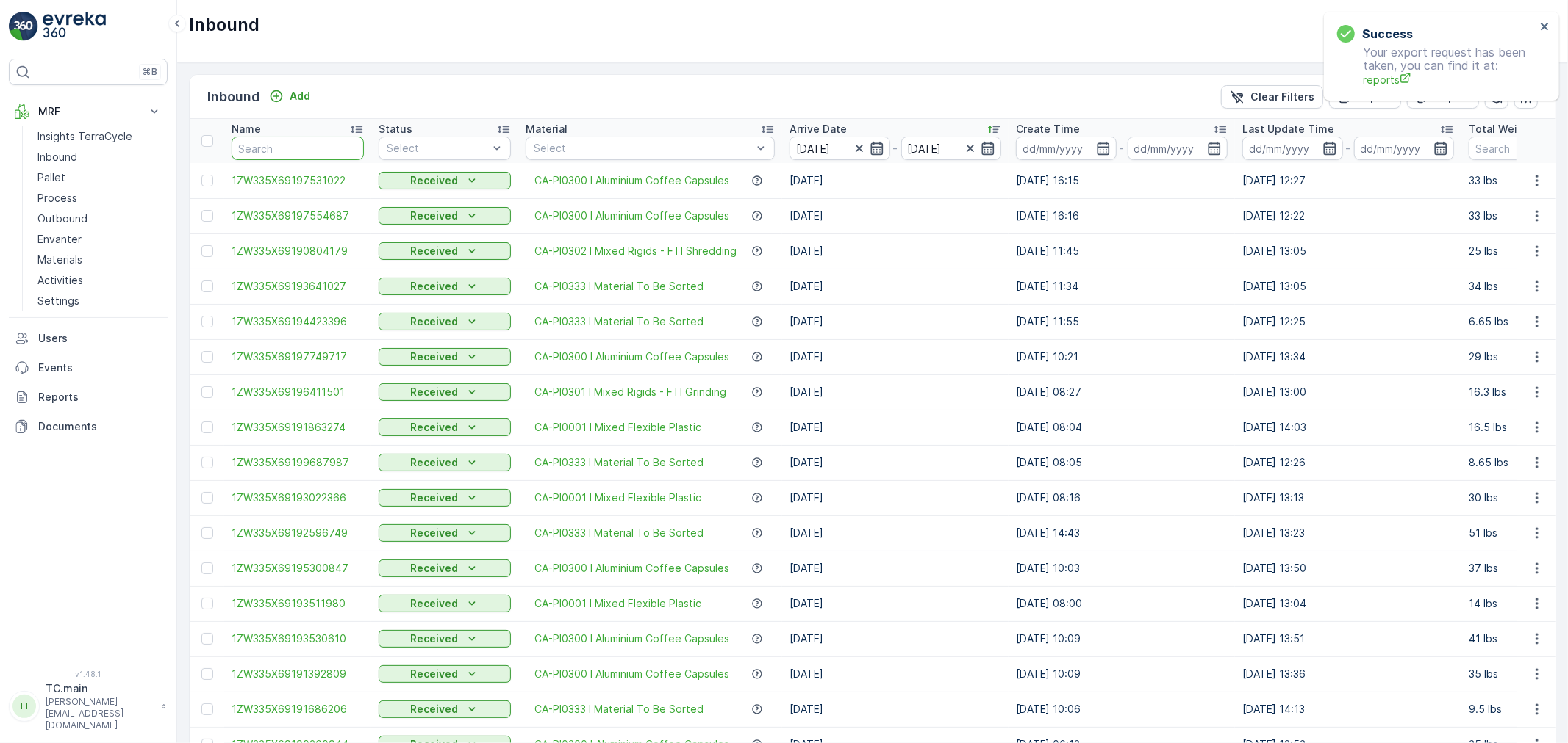
click at [301, 147] on input "text" at bounding box center [298, 148] width 132 height 24
paste input "1ZW335X69190367428"
type input "1ZW335X69190367428"
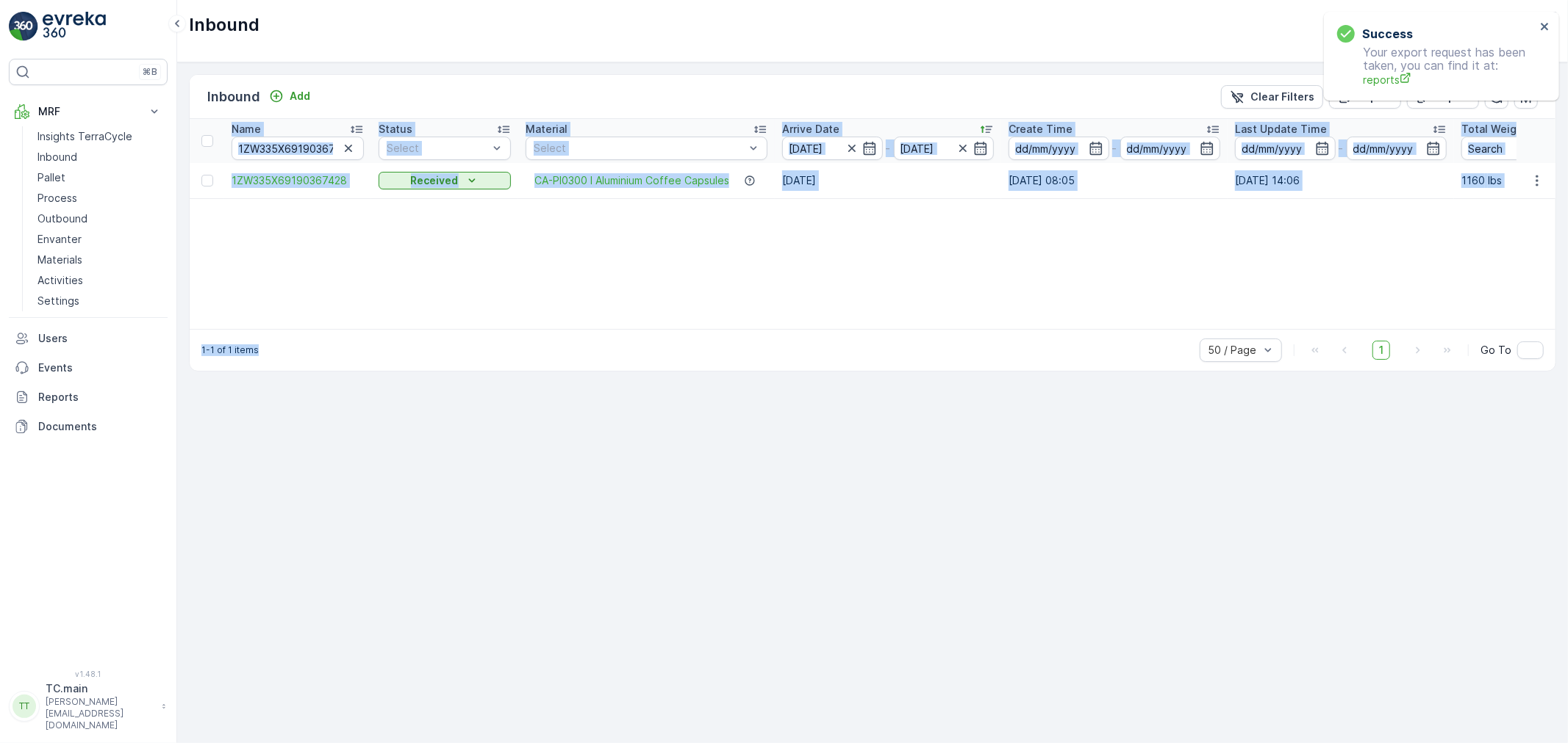
drag, startPoint x: 848, startPoint y: 328, endPoint x: 923, endPoint y: 326, distance: 75.0
click at [923, 326] on div "Inbound Add Clear Filters Export Import Name 1ZW335X69190367428 Status Select M…" at bounding box center [872, 222] width 1367 height 297
click at [912, 348] on div "1-1 of 1 items 50 / Page 1 Go To" at bounding box center [871, 349] width 1365 height 42
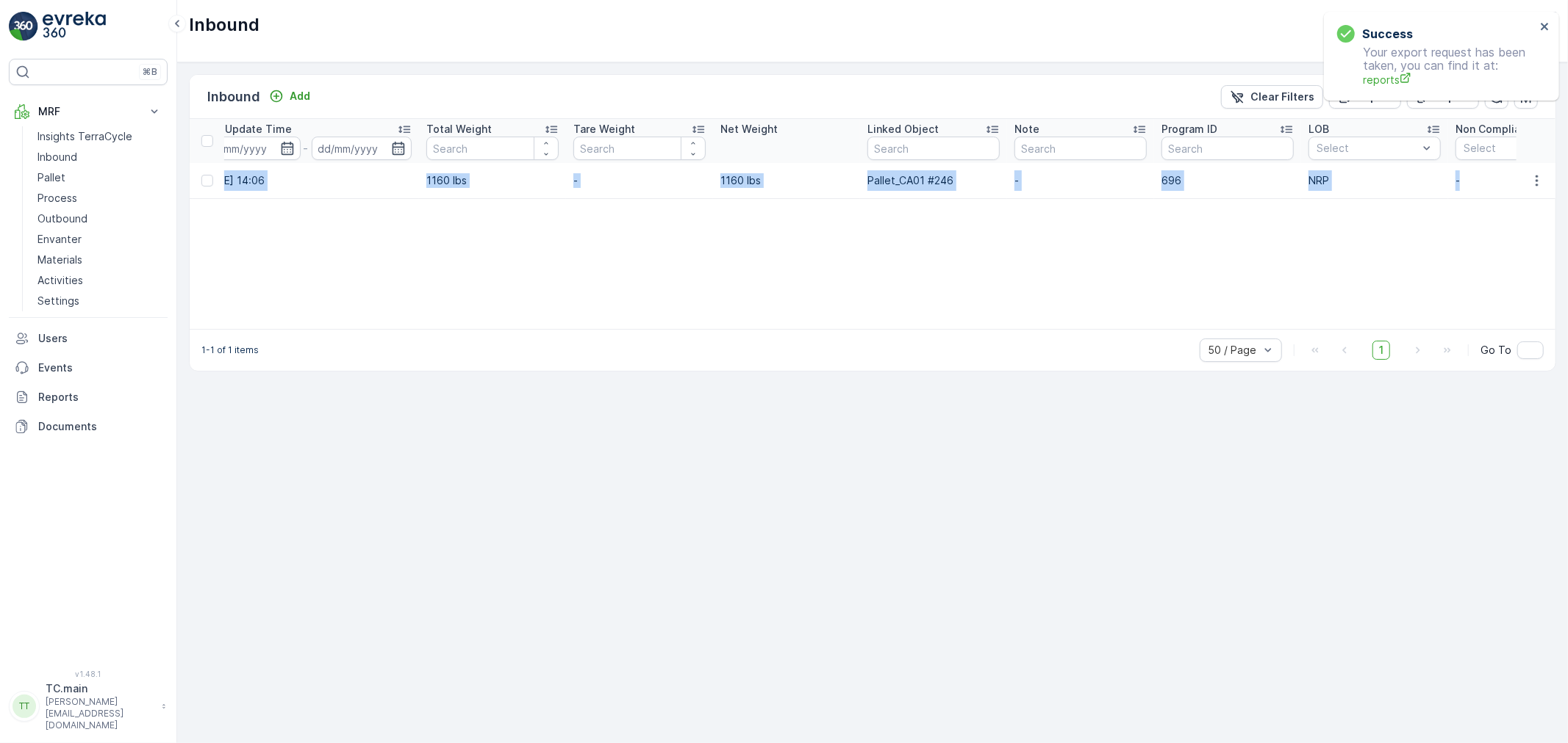
scroll to position [0, 1115]
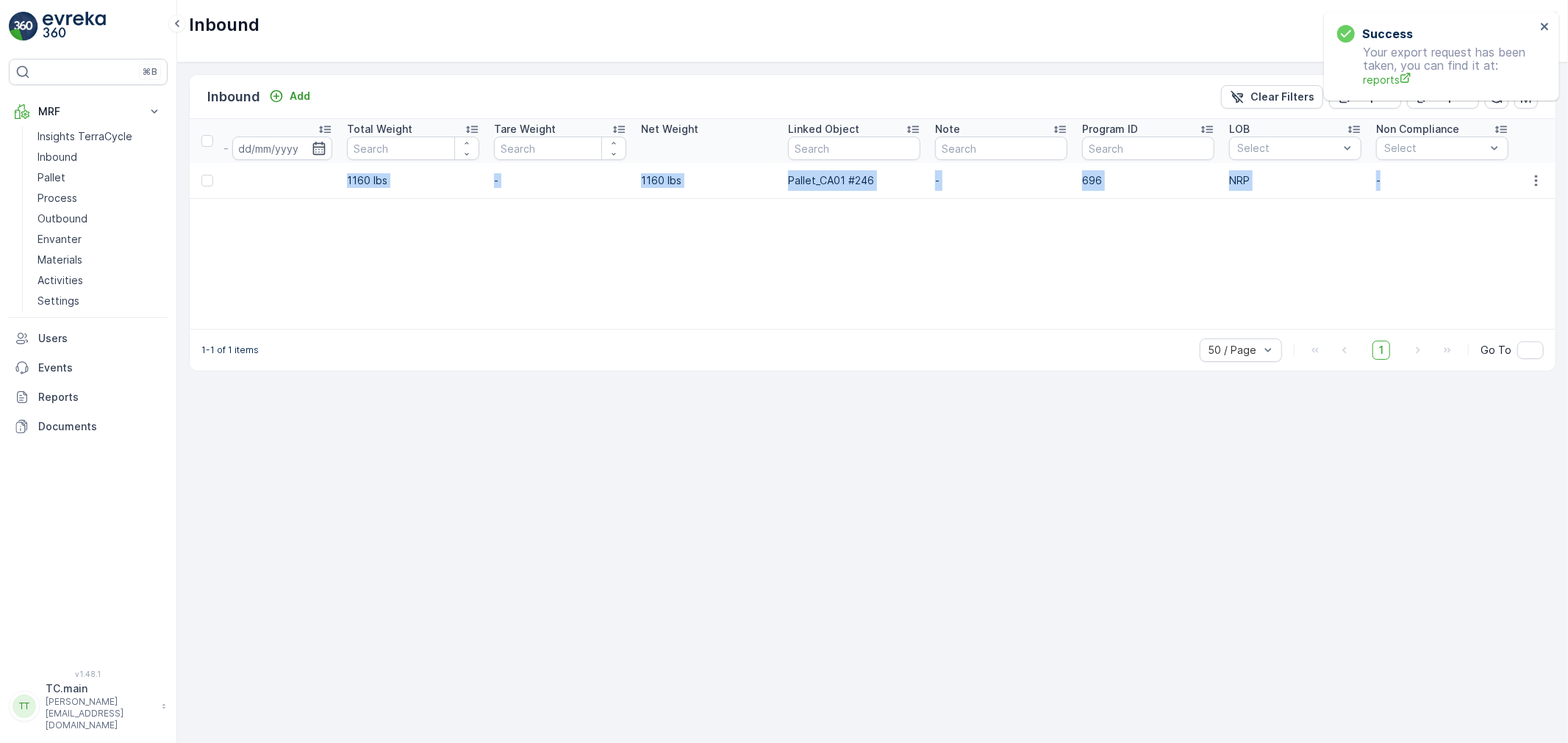
drag, startPoint x: 226, startPoint y: 180, endPoint x: 1457, endPoint y: 178, distance: 1231.0
click at [1457, 178] on tr "1ZW335X69190367428 Received CA-PI0300 I Aluminium Coffee Capsules 25.08.2025 12…" at bounding box center [315, 180] width 2479 height 35
copy tr "1ZW335X69190367428 Received CA-PI0300 I Aluminium Coffee Capsules 25.08.2025 12…"
click at [1543, 28] on icon "close" at bounding box center [1544, 26] width 8 height 8
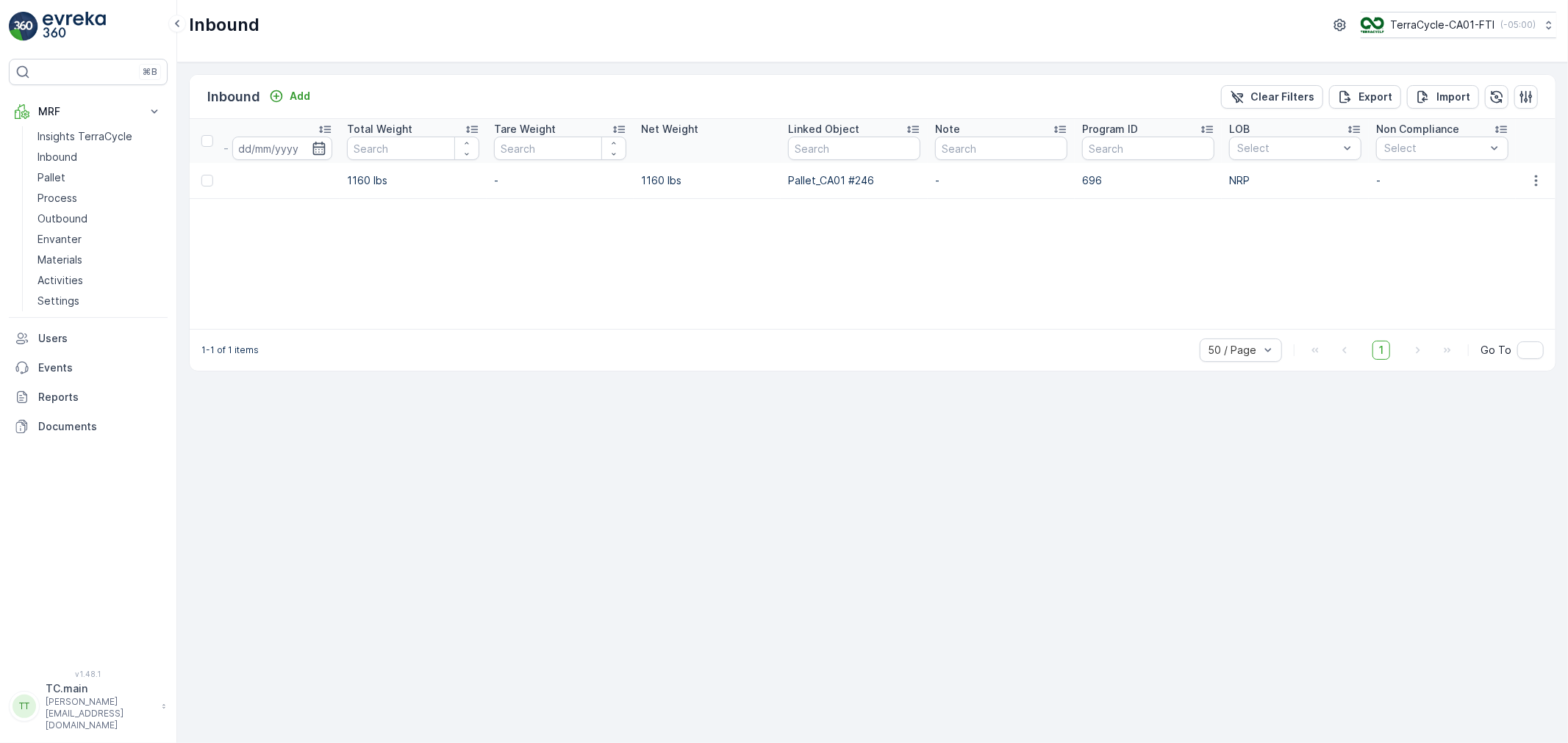
click at [1376, 235] on div "Name 1ZW335X69190367428 Status Select Material Select Arrive Date 23.08.2025 - …" at bounding box center [871, 224] width 1365 height 210
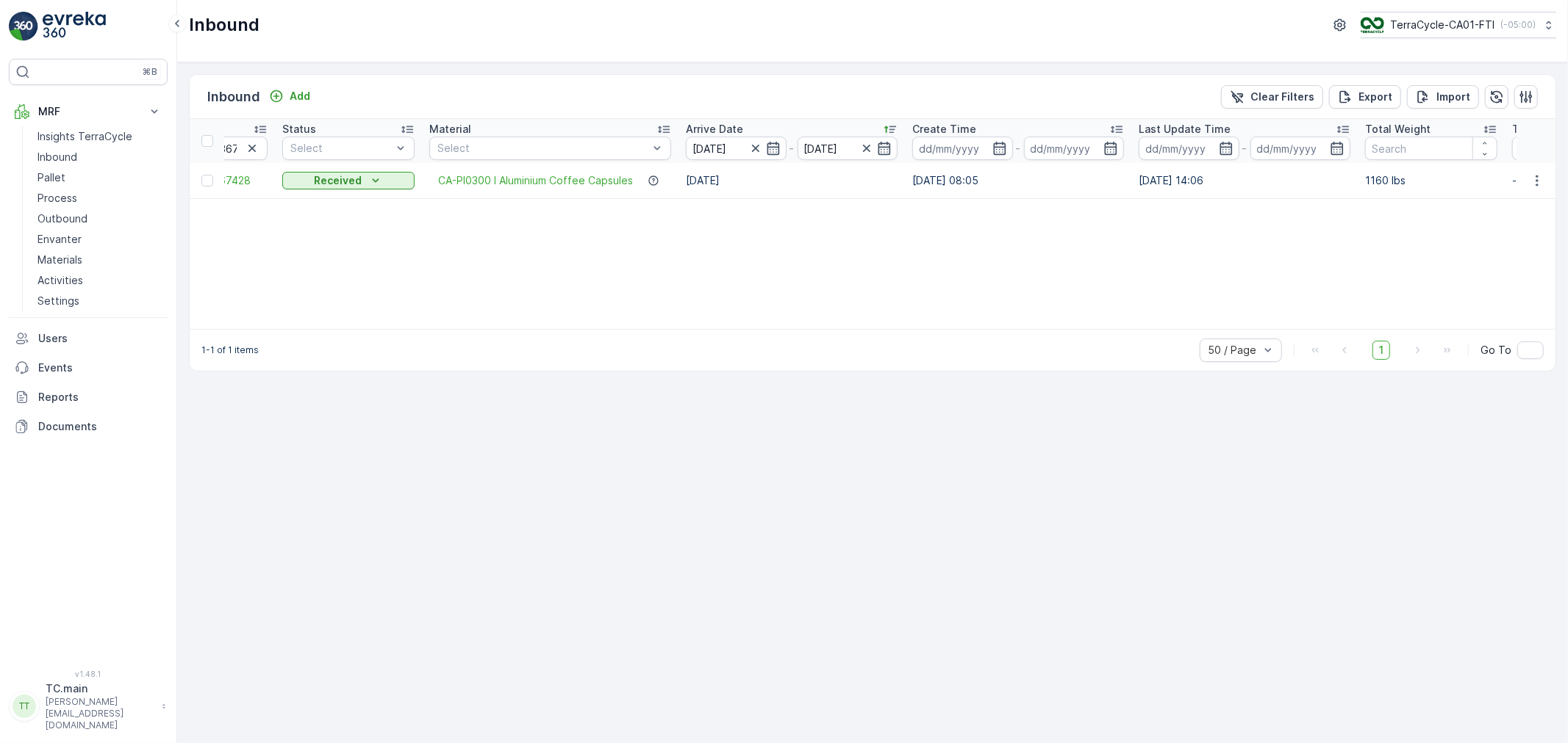
scroll to position [0, 0]
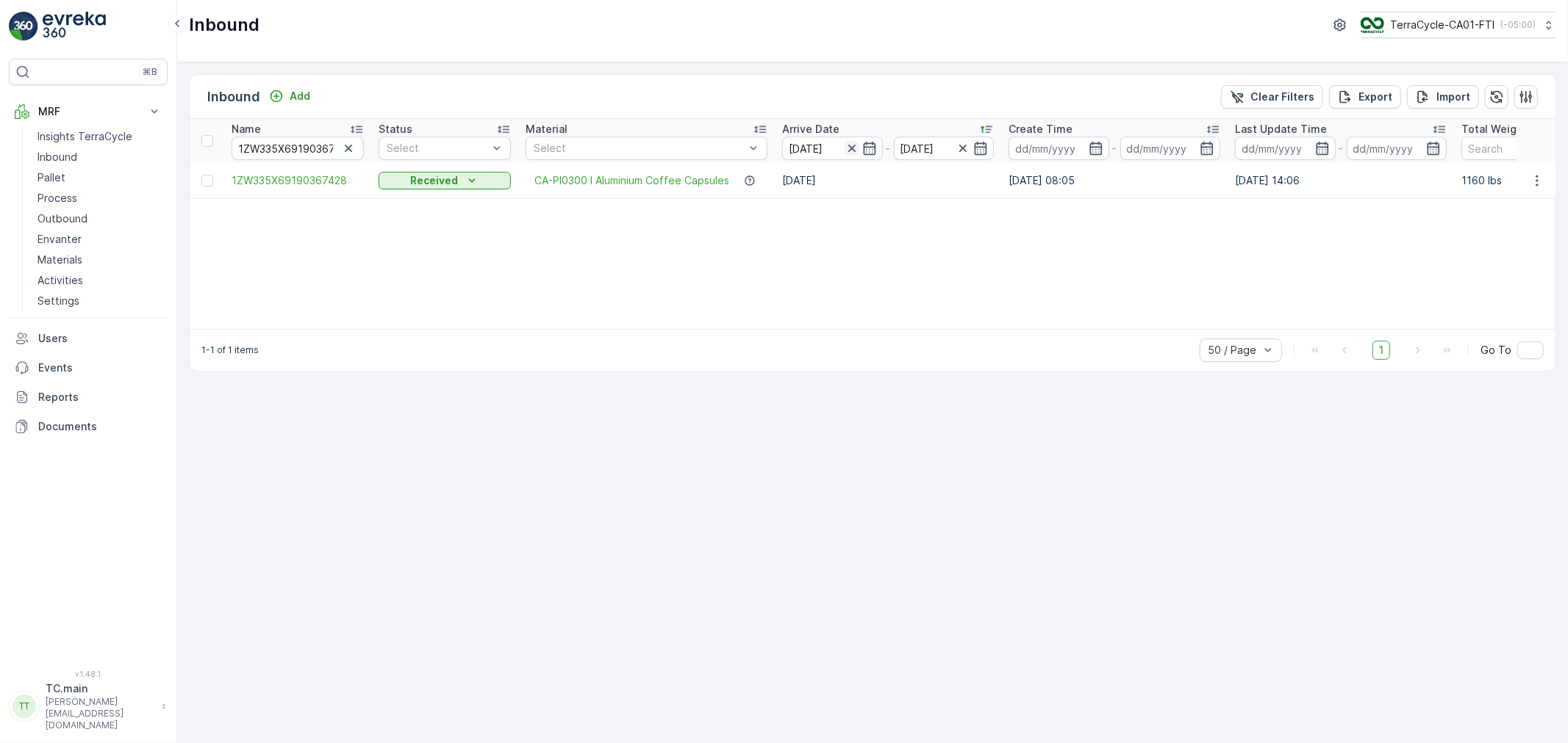
click at [848, 151] on icon "button" at bounding box center [851, 147] width 14 height 14
click at [344, 146] on icon "button" at bounding box center [348, 147] width 14 height 14
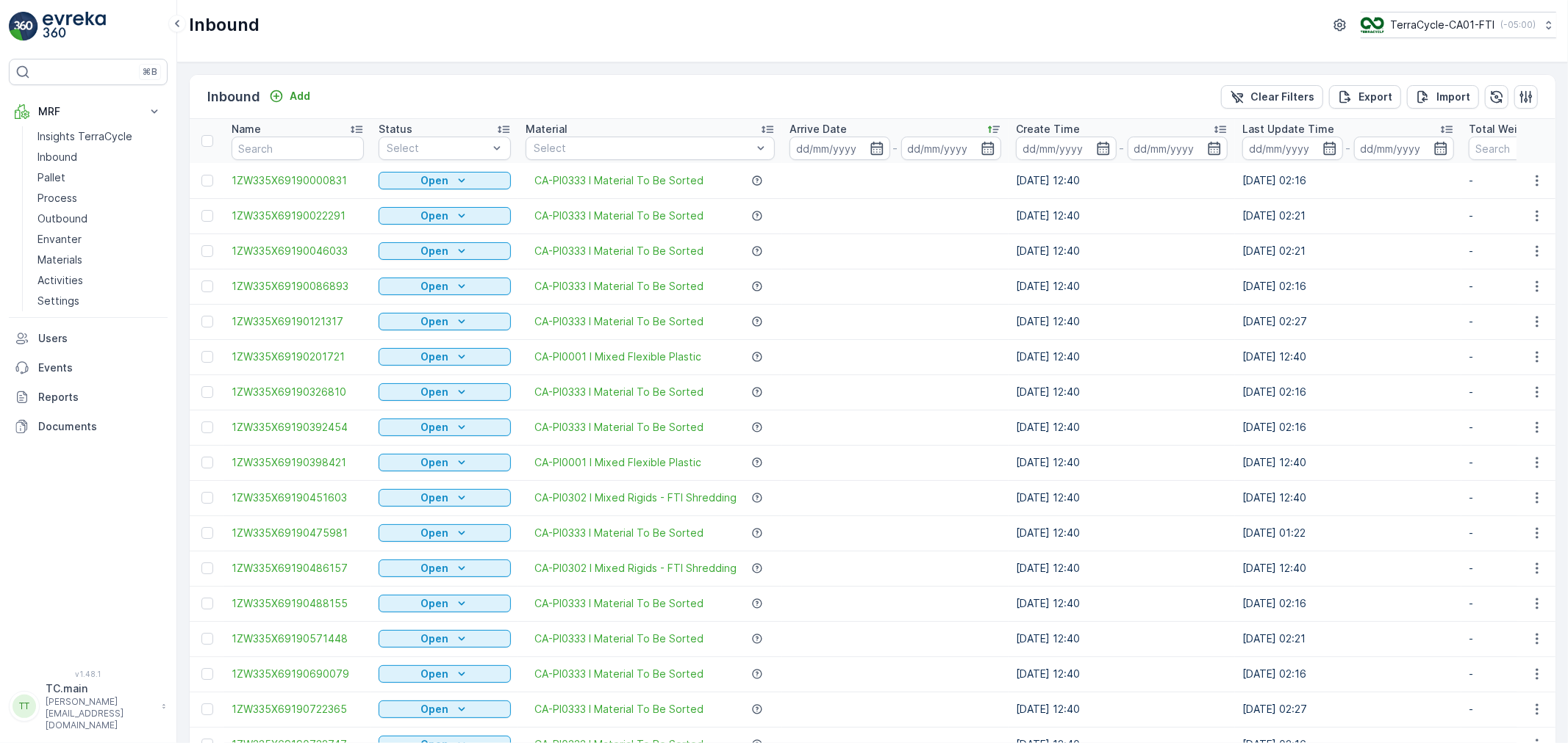
click at [832, 158] on input at bounding box center [840, 148] width 101 height 24
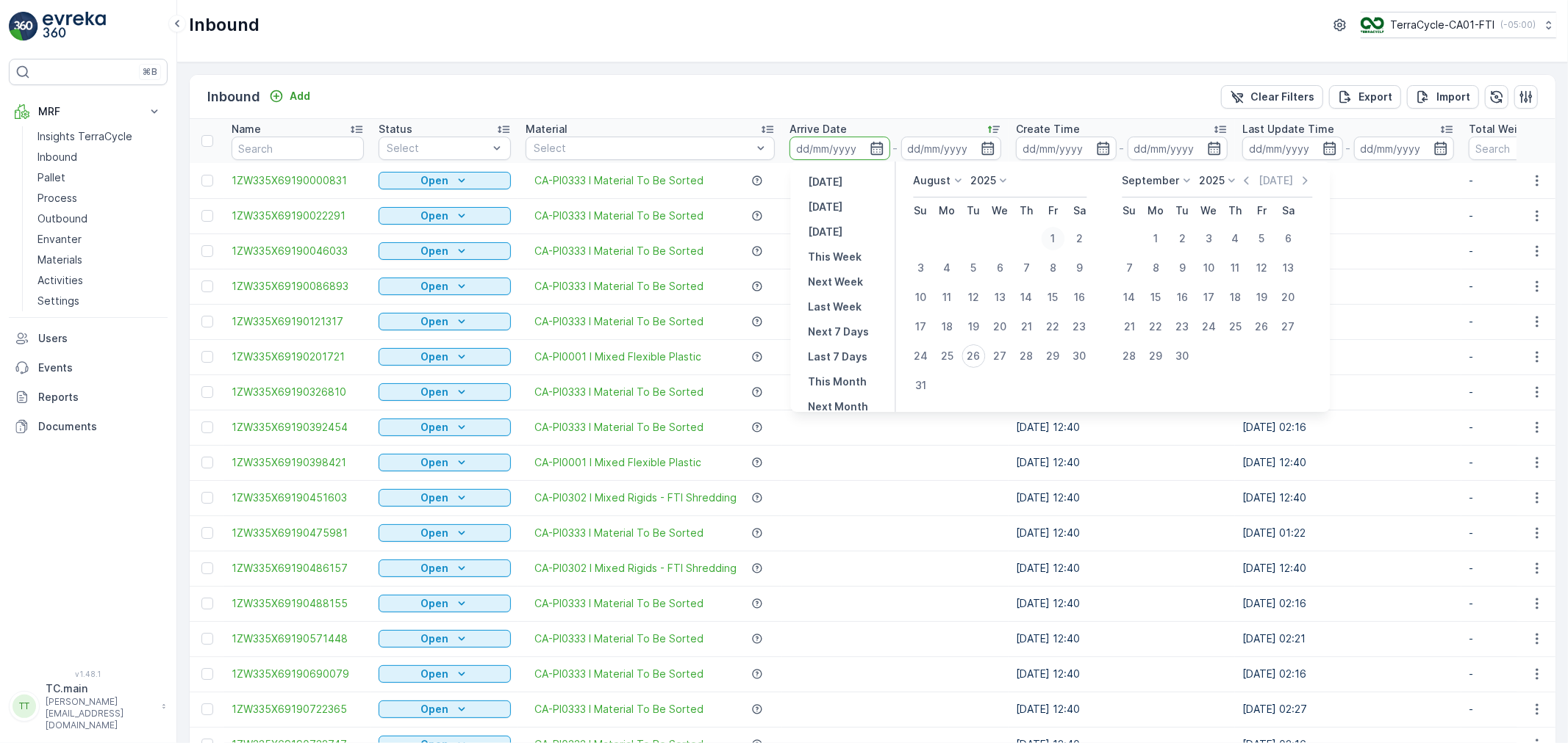
click at [1052, 238] on div "1" at bounding box center [1053, 239] width 24 height 24
type input "01.08.2025"
click at [928, 300] on div "10" at bounding box center [921, 297] width 24 height 24
type input "10.08.2025"
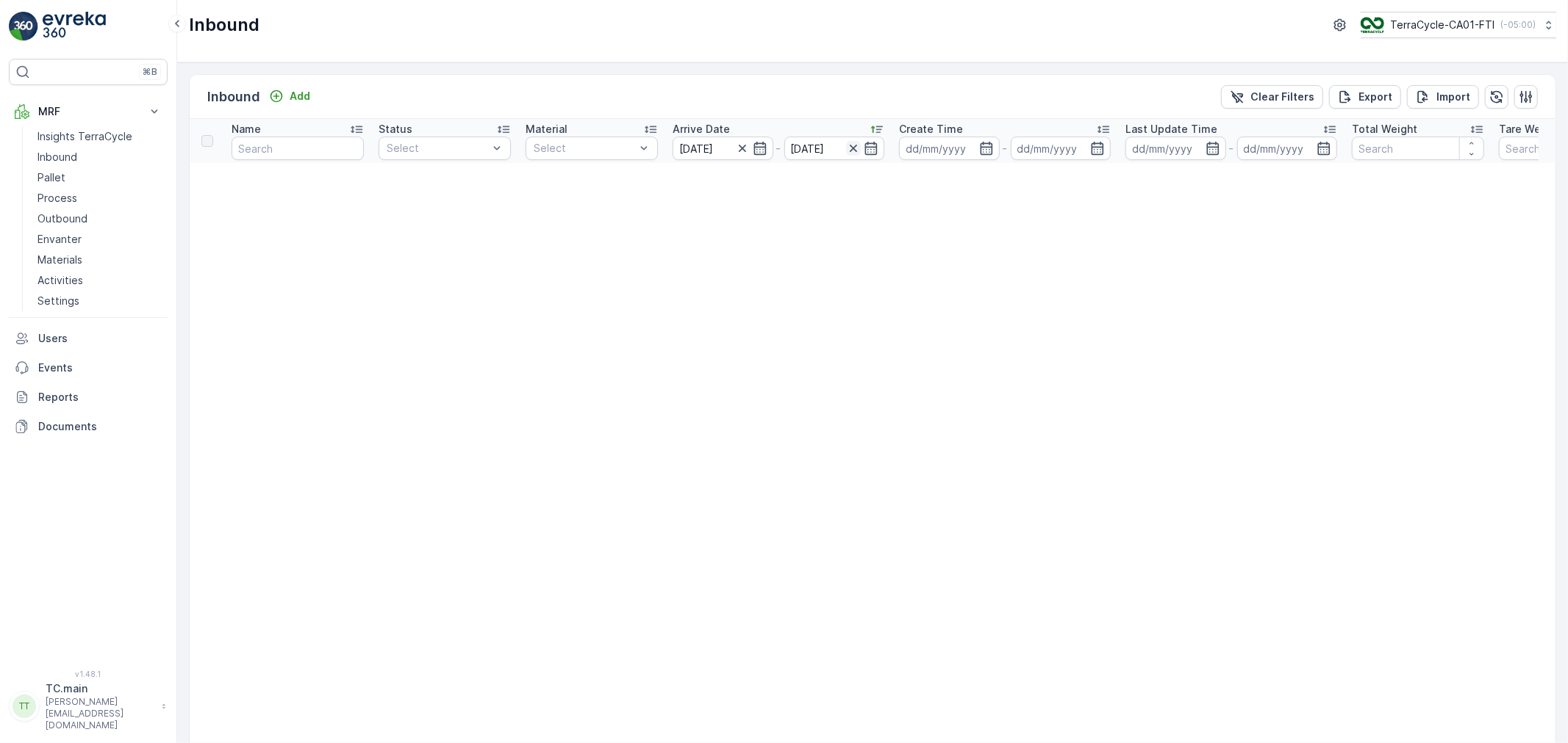
click at [851, 146] on icon "button" at bounding box center [853, 147] width 14 height 14
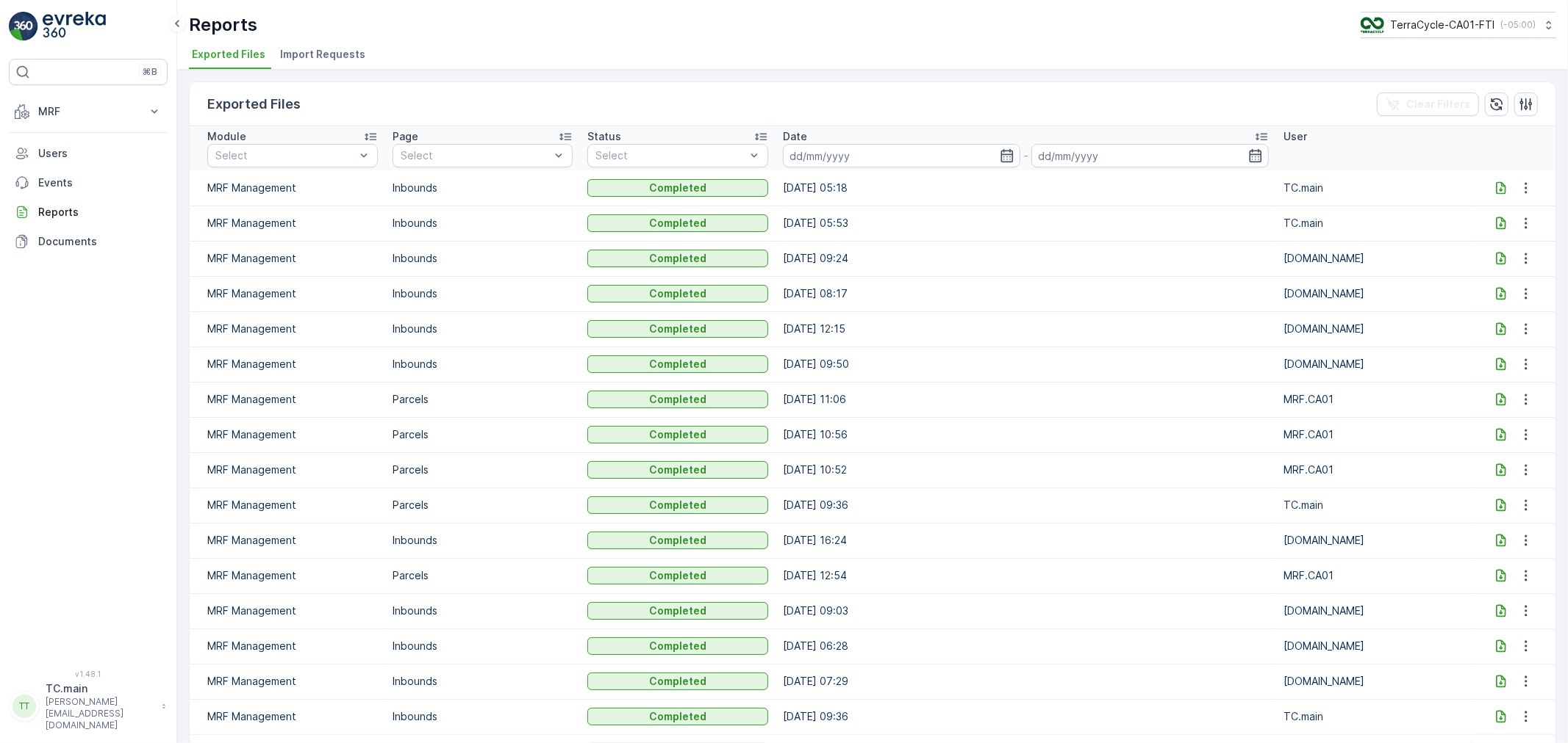
click at [1493, 193] on icon at bounding box center [1500, 187] width 14 height 14
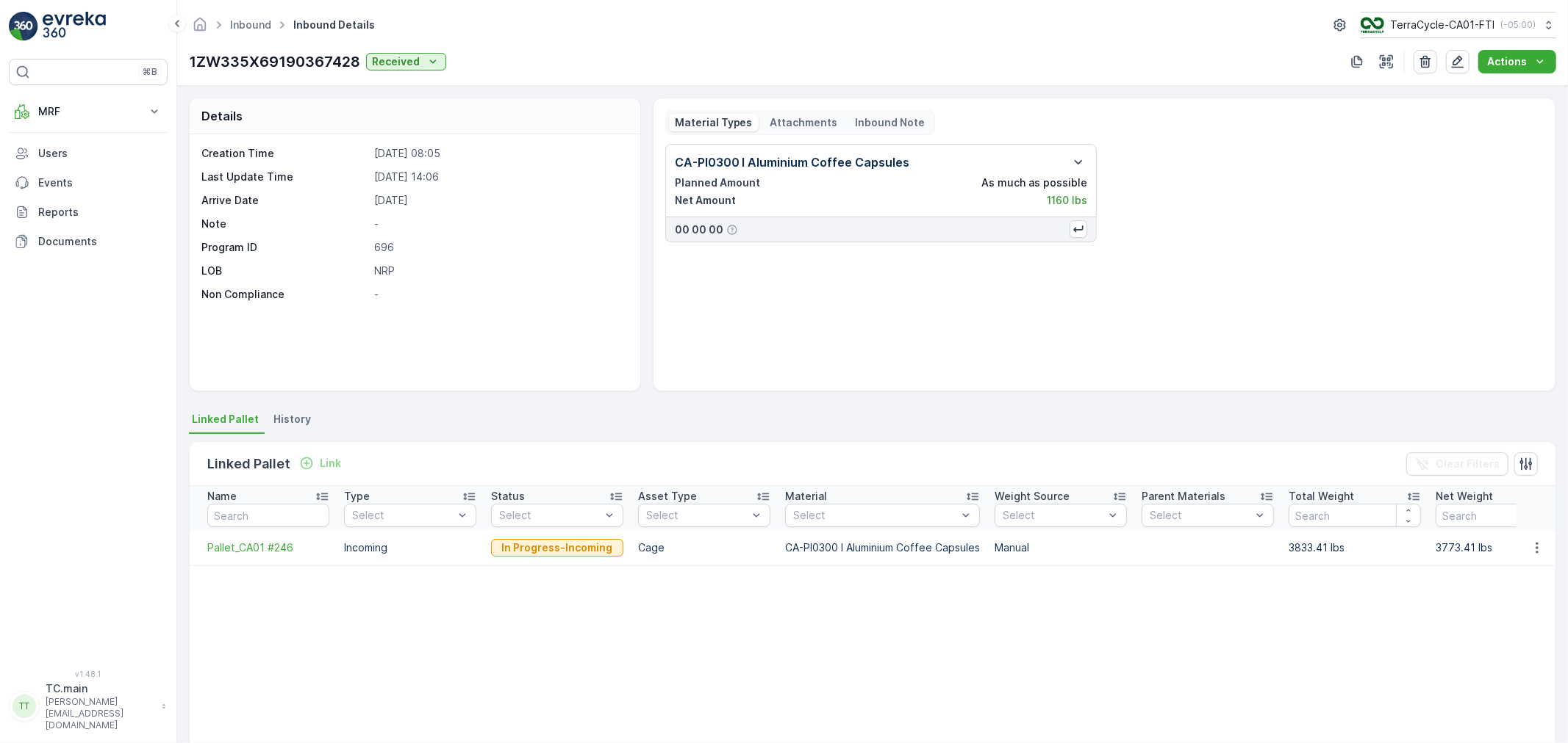
click at [796, 115] on p "Attachments" at bounding box center [803, 122] width 67 height 14
